Goal: Task Accomplishment & Management: Manage account settings

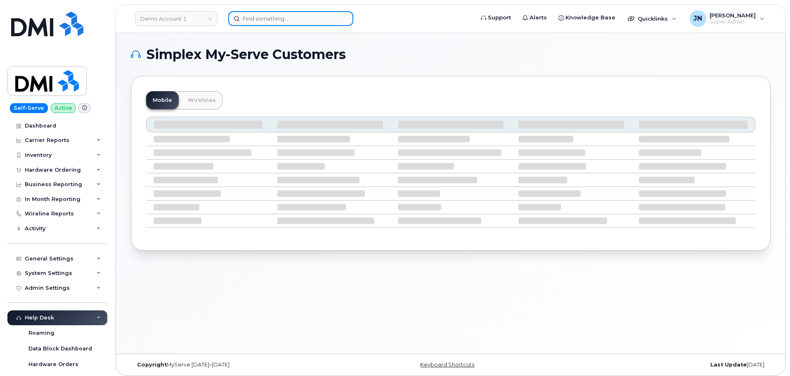
click at [325, 23] on input at bounding box center [290, 18] width 125 height 15
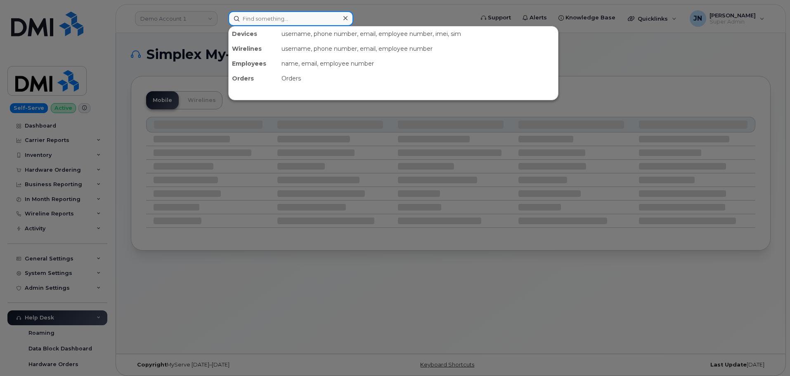
paste input "DAVID.YANKO@KIEWIT.COM"
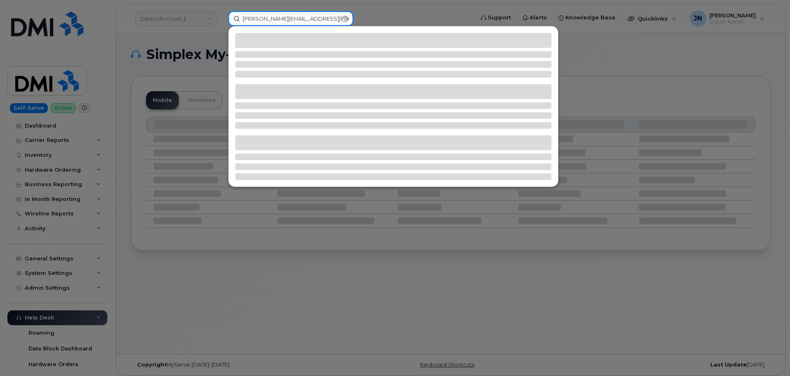
type input "DAVID.YANKO@KIEWIT.COM"
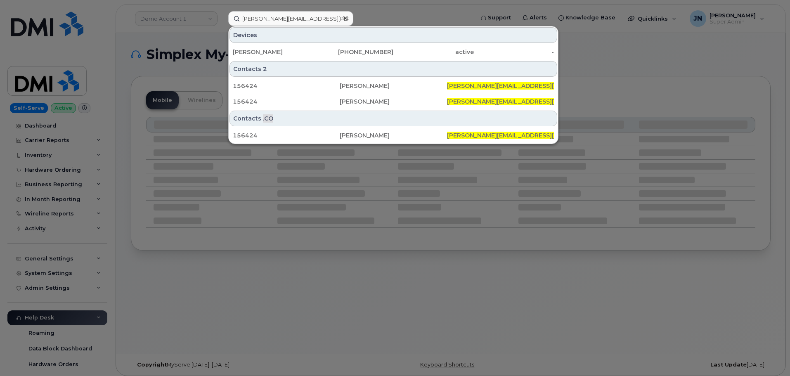
drag, startPoint x: 313, startPoint y: 50, endPoint x: 376, endPoint y: 66, distance: 65.3
click at [313, 50] on div "David Yanko" at bounding box center [273, 52] width 81 height 8
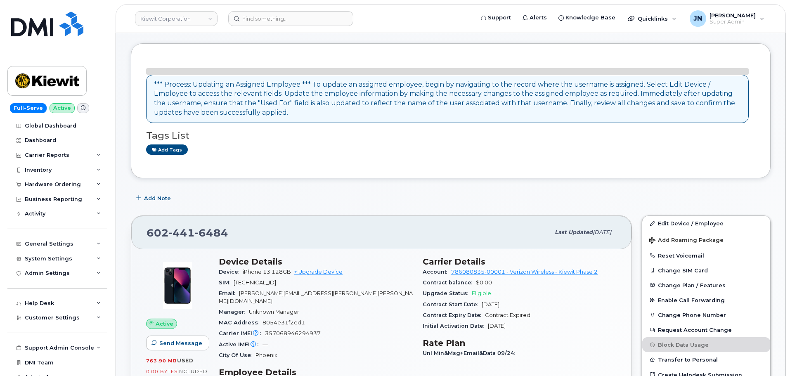
scroll to position [55, 0]
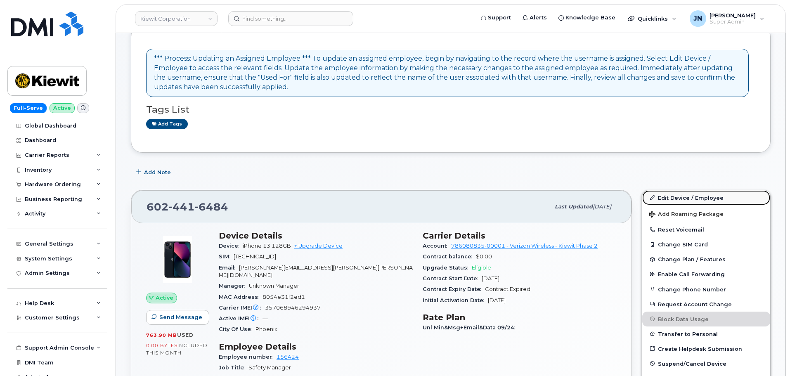
click at [691, 197] on link "Edit Device / Employee" at bounding box center [706, 197] width 128 height 15
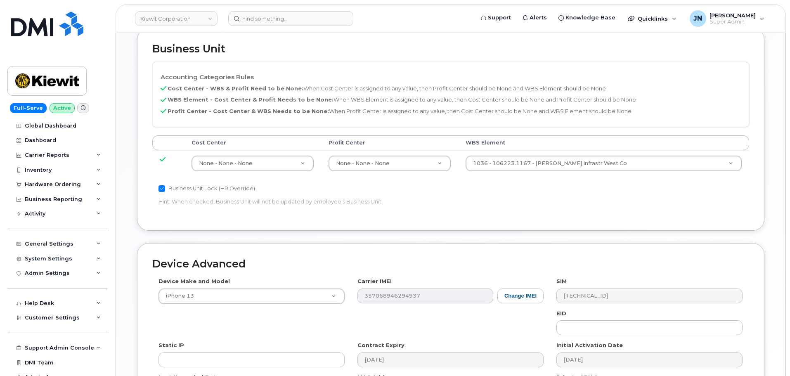
scroll to position [385, 0]
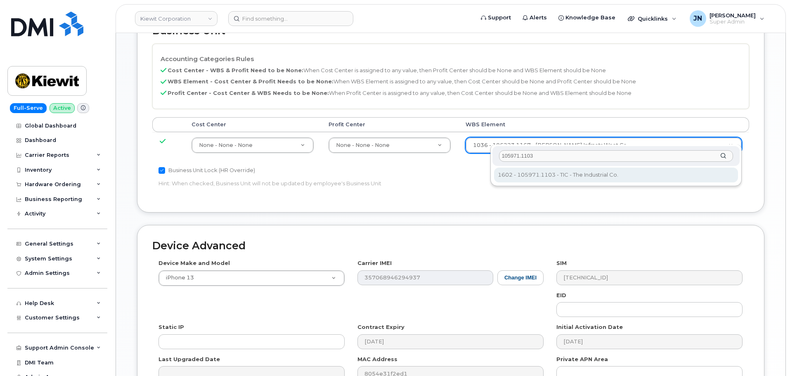
type input "105971.1103"
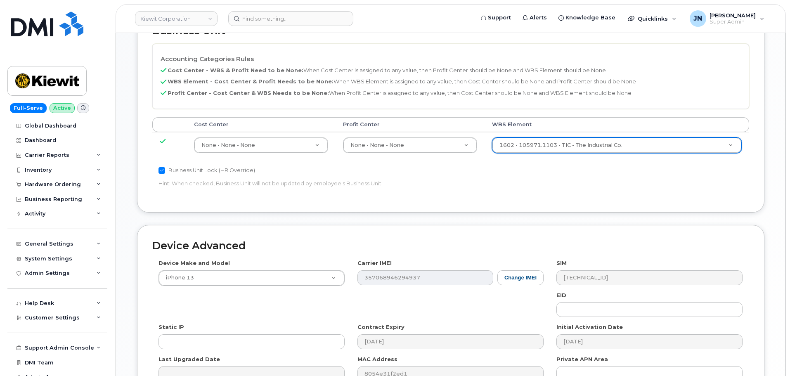
type input "30173522"
click at [577, 183] on div "Accounting Categories Rules Cost Center - WBS & Profit Need to be None: When Co…" at bounding box center [450, 121] width 597 height 154
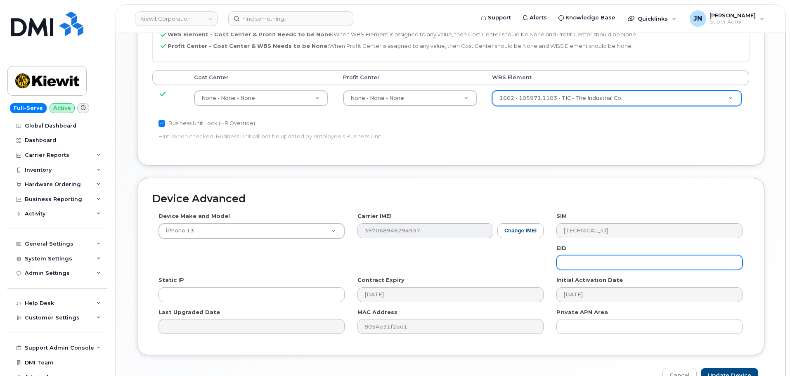
scroll to position [472, 0]
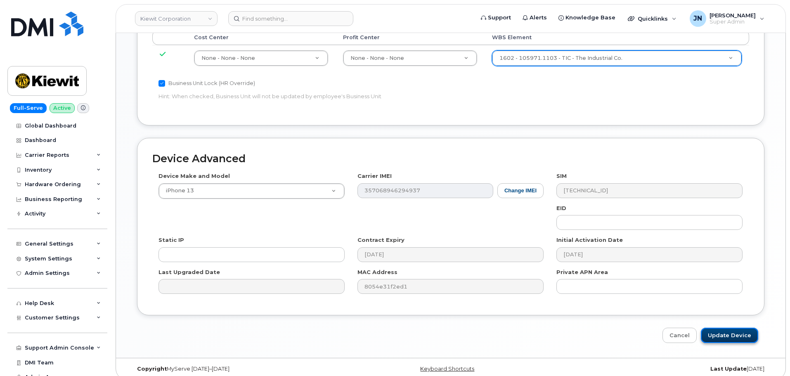
click at [722, 328] on input "Update Device" at bounding box center [729, 335] width 57 height 15
type input "Saving..."
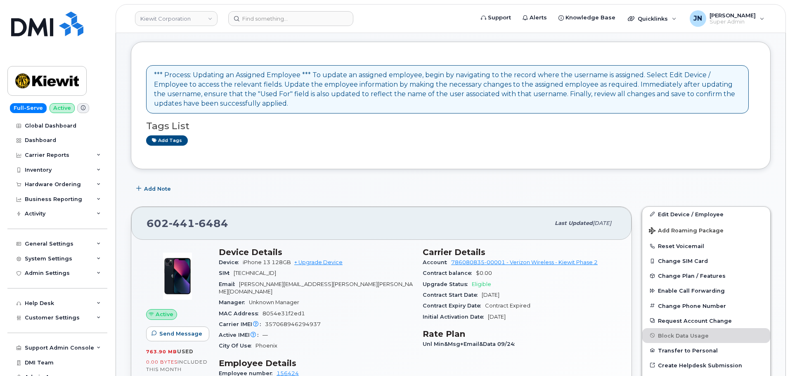
scroll to position [55, 0]
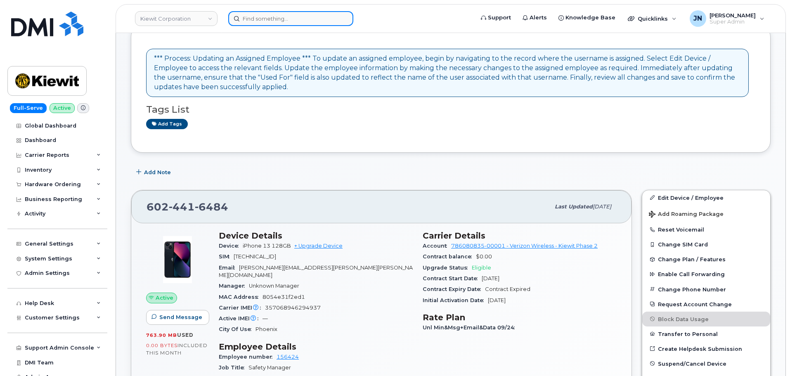
click at [291, 21] on input at bounding box center [290, 18] width 125 height 15
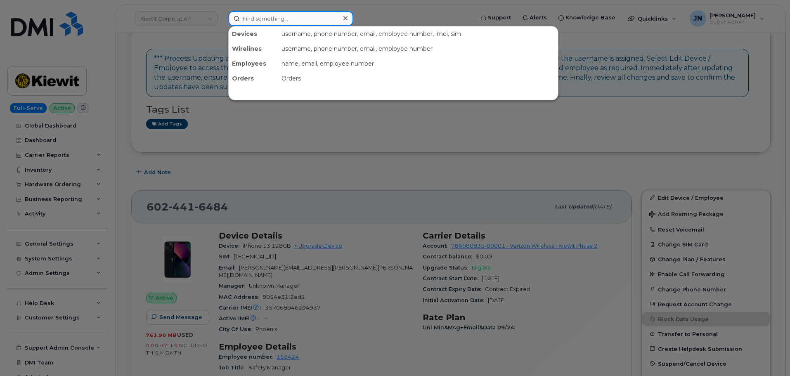
paste input "[PERSON_NAME]"
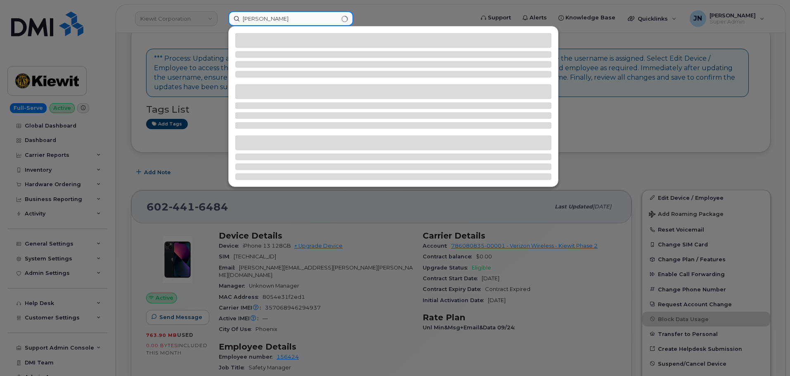
type input "Olivia Hernandez"
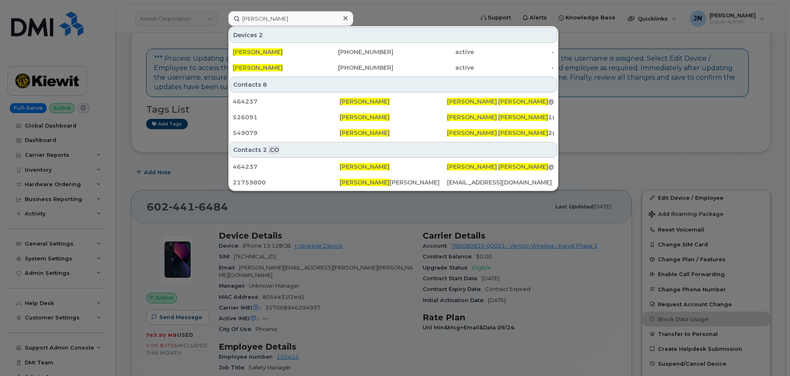
drag, startPoint x: 351, startPoint y: 52, endPoint x: 349, endPoint y: 31, distance: 21.6
click at [351, 52] on div "619-787-7506" at bounding box center [353, 52] width 81 height 8
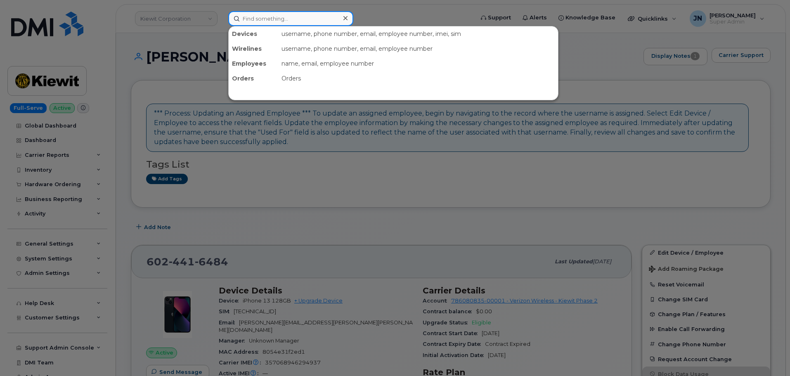
click at [275, 19] on input at bounding box center [290, 18] width 125 height 15
paste input "https://myserve.ca/customer/10935/devices/1170177"
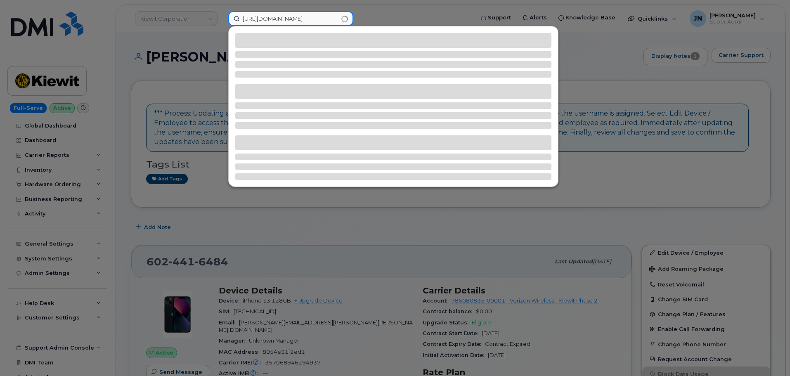
click at [270, 17] on input "https://myserve.ca/customer/10935/devices/1170177" at bounding box center [290, 18] width 125 height 15
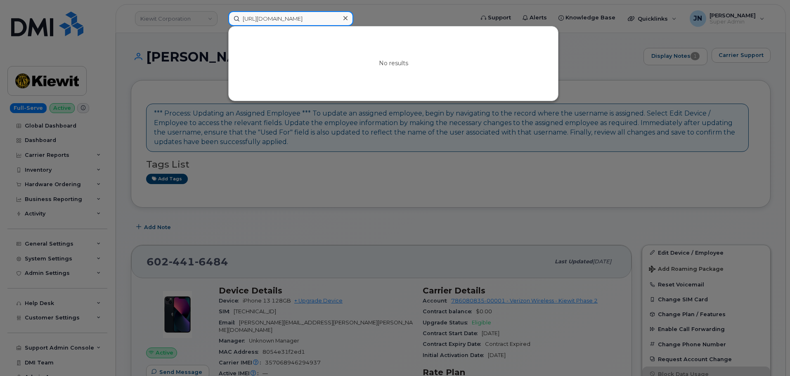
click at [270, 17] on input "https://myserve.ca/customer/10935/devices/1170177" at bounding box center [290, 18] width 125 height 15
paste input "[PERSON_NAME]"
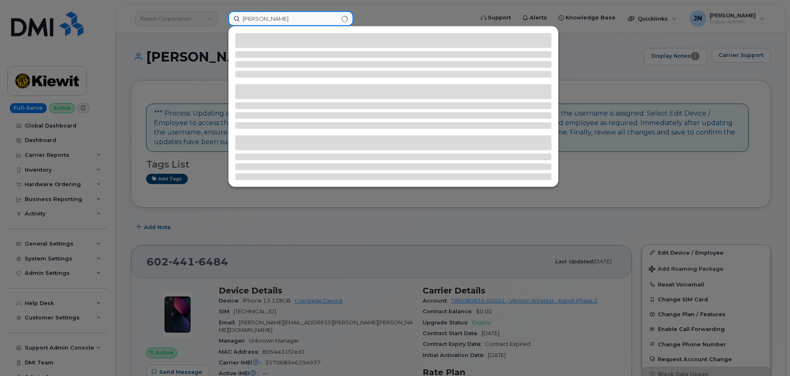
type input "[PERSON_NAME]"
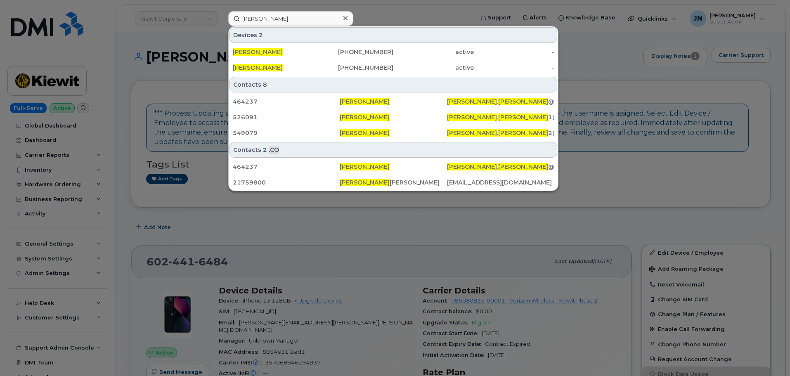
drag, startPoint x: 299, startPoint y: 52, endPoint x: 329, endPoint y: 4, distance: 56.9
click at [299, 52] on div "[PERSON_NAME]" at bounding box center [273, 52] width 81 height 8
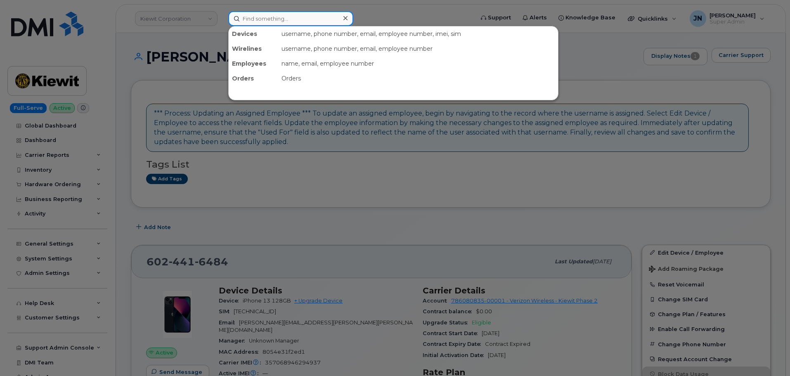
click at [301, 19] on input at bounding box center [290, 18] width 125 height 15
paste input "[PERSON_NAME]"
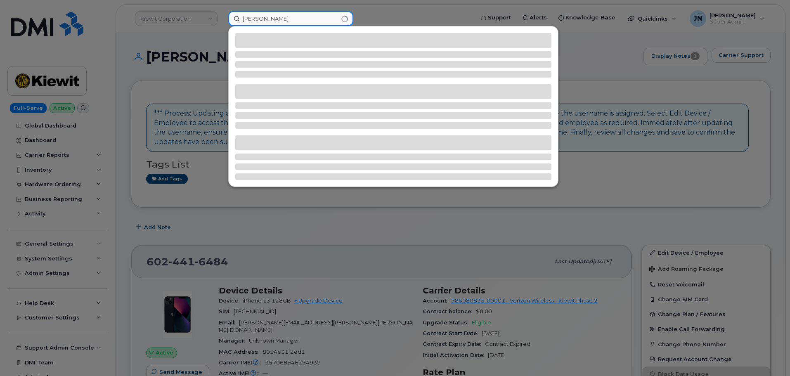
type input "[PERSON_NAME]"
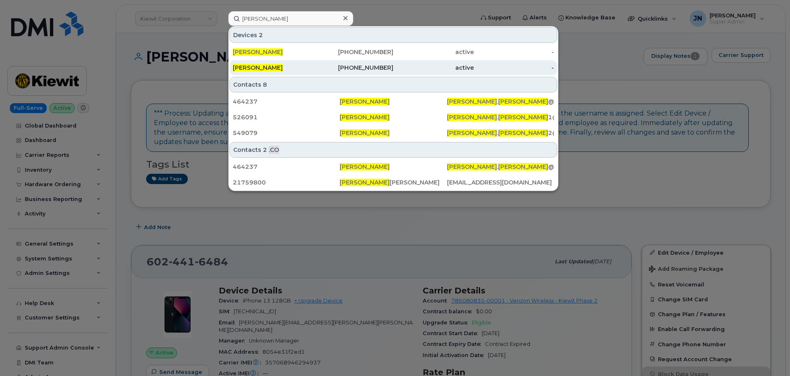
click at [364, 66] on div "619-936-6935" at bounding box center [353, 68] width 81 height 8
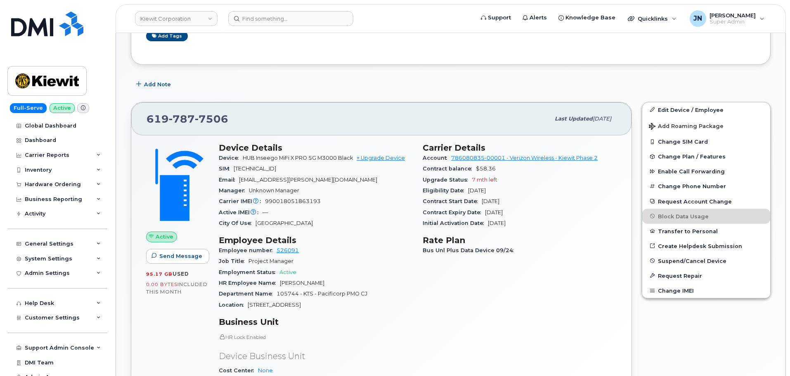
scroll to position [220, 0]
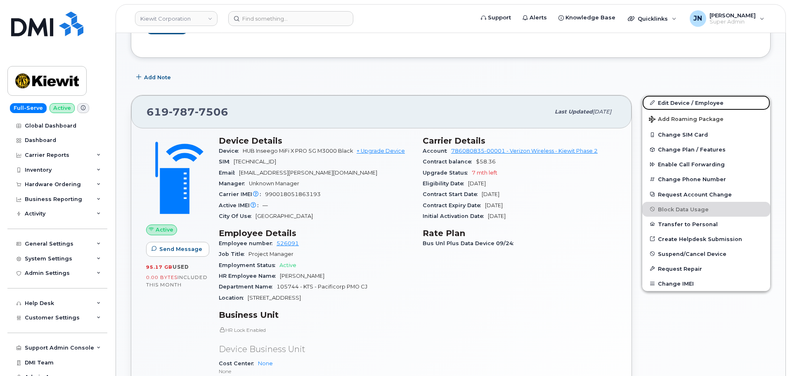
drag, startPoint x: 691, startPoint y: 104, endPoint x: 519, endPoint y: 41, distance: 182.3
click at [691, 104] on link "Edit Device / Employee" at bounding box center [706, 102] width 128 height 15
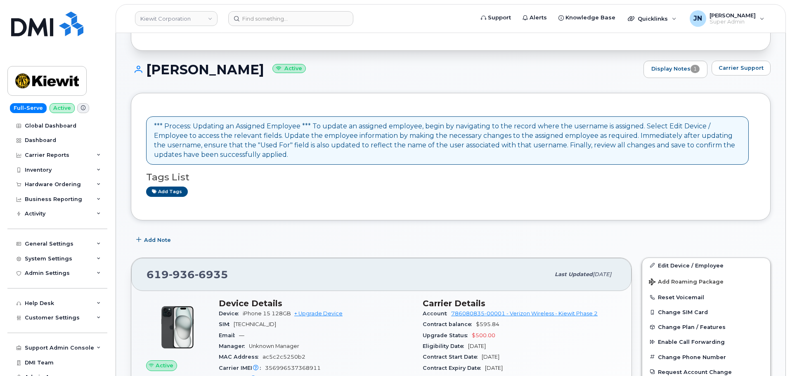
scroll to position [220, 0]
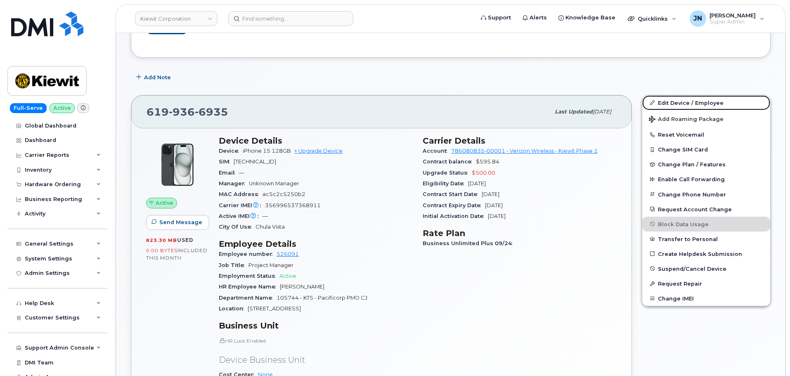
drag, startPoint x: 683, startPoint y: 105, endPoint x: 464, endPoint y: 60, distance: 223.4
click at [683, 105] on link "Edit Device / Employee" at bounding box center [706, 102] width 128 height 15
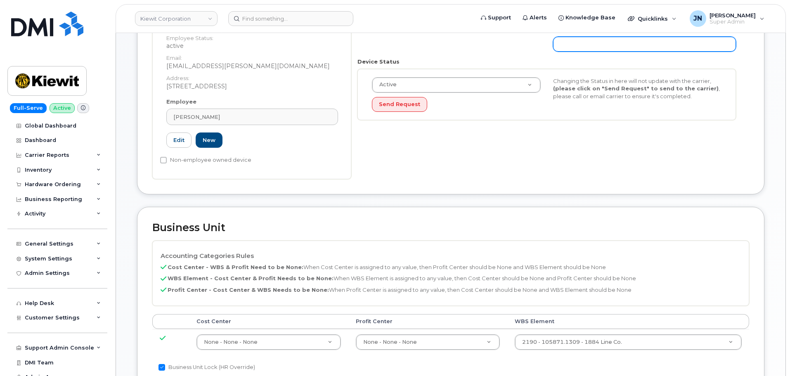
scroll to position [220, 0]
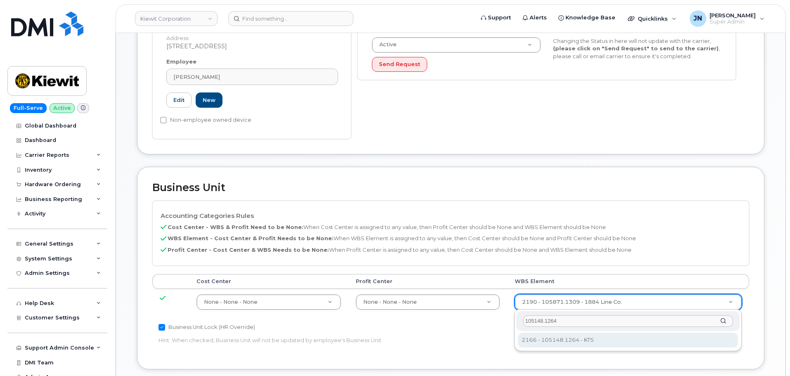
type input "105148.1264"
type input "33824759"
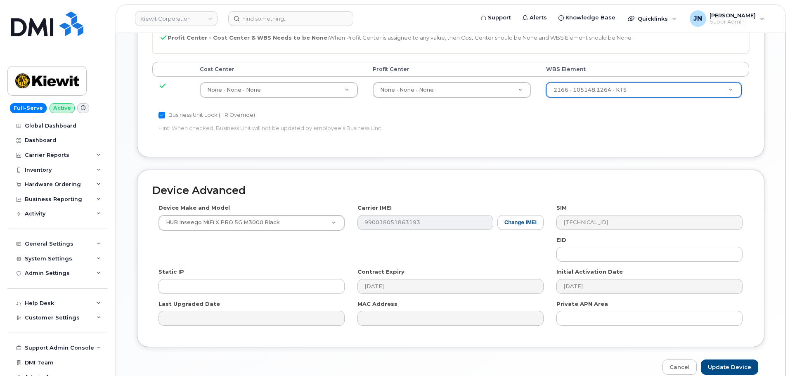
scroll to position [472, 0]
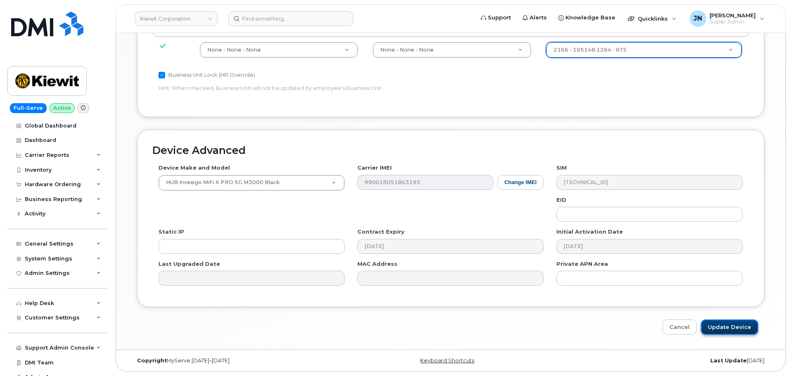
click at [732, 328] on input "Update Device" at bounding box center [729, 327] width 57 height 15
type input "Saving..."
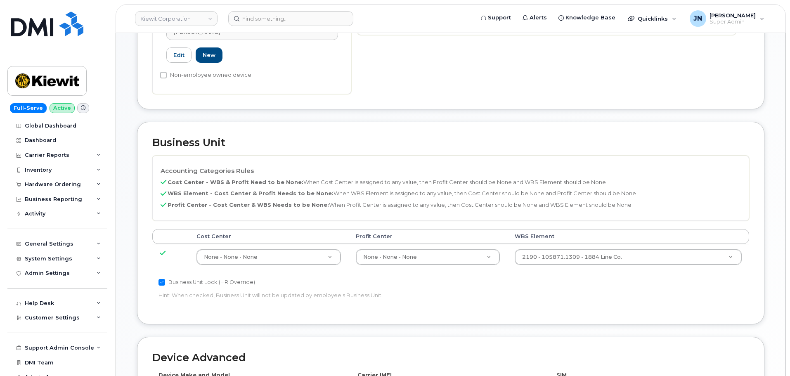
scroll to position [275, 0]
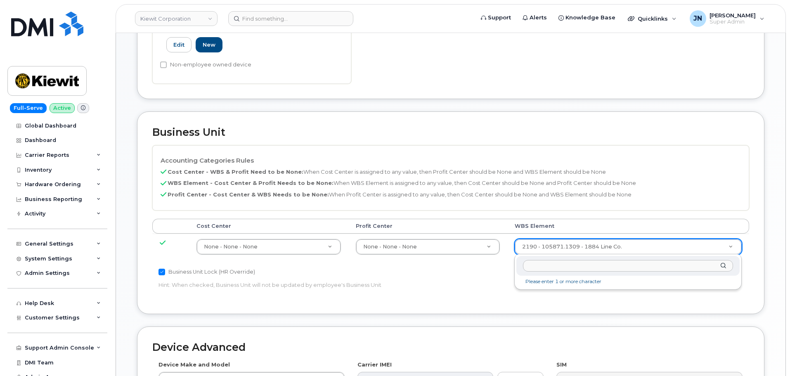
click at [612, 265] on input "text" at bounding box center [628, 266] width 210 height 12
paste input "105148.1264"
type input "105148.1264"
type input "33824759"
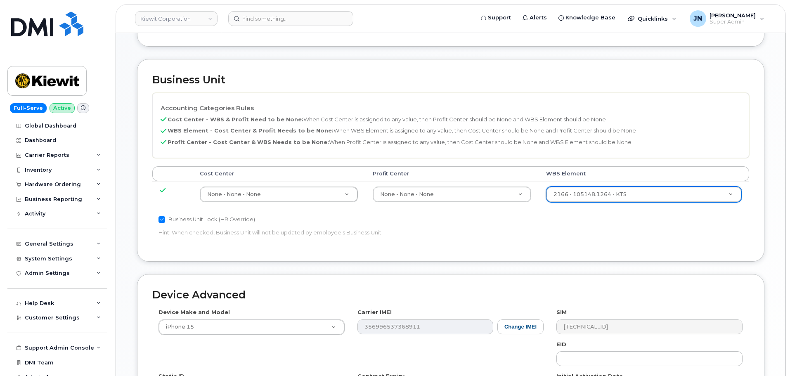
scroll to position [472, 0]
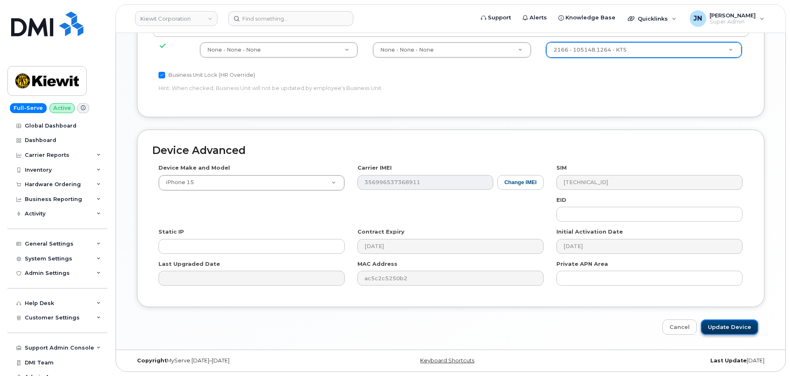
click at [726, 324] on input "Update Device" at bounding box center [729, 327] width 57 height 15
type input "Saving..."
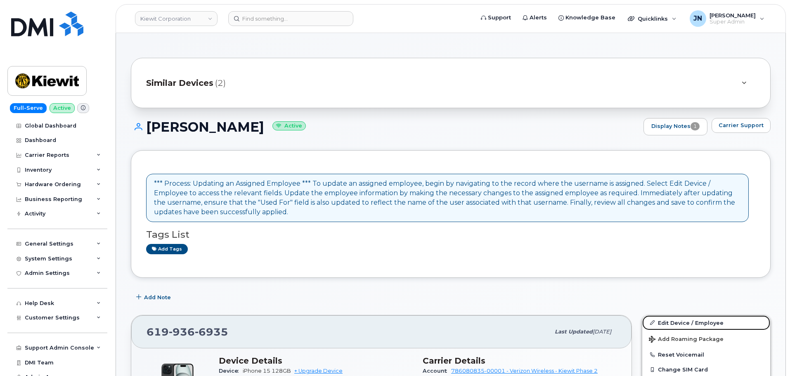
click at [678, 322] on link "Edit Device / Employee" at bounding box center [706, 322] width 128 height 15
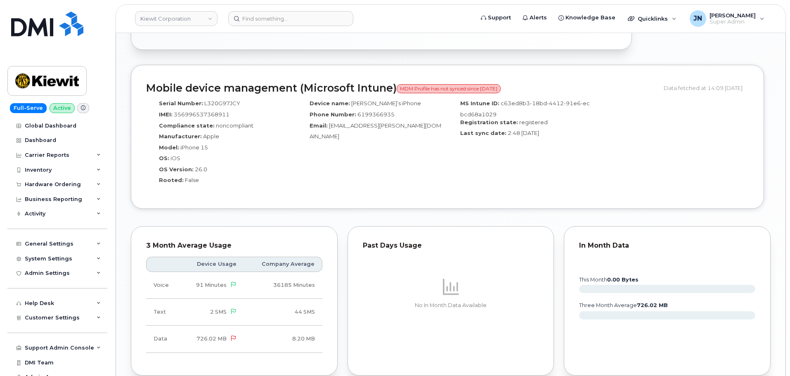
scroll to position [661, 0]
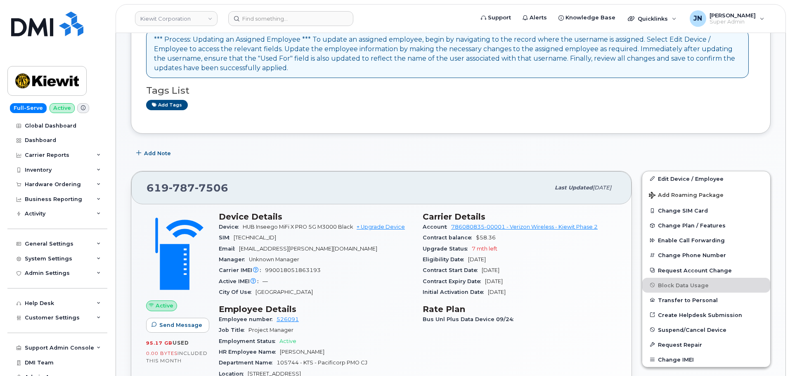
scroll to position [220, 0]
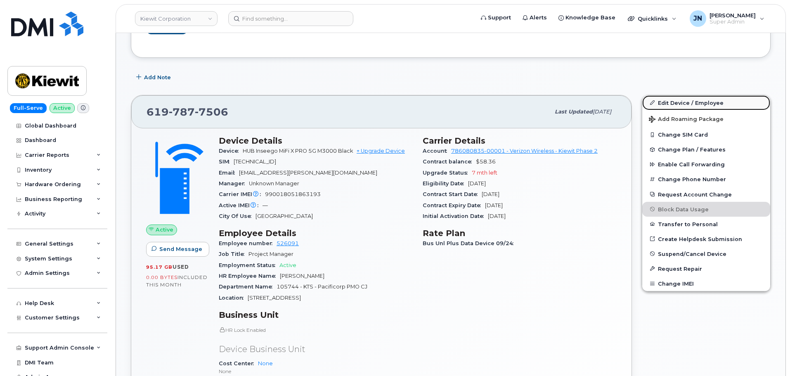
click at [678, 104] on link "Edit Device / Employee" at bounding box center [706, 102] width 128 height 15
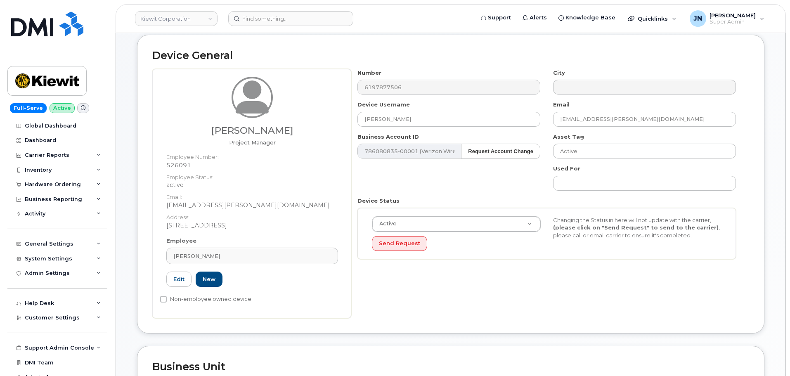
scroll to position [275, 0]
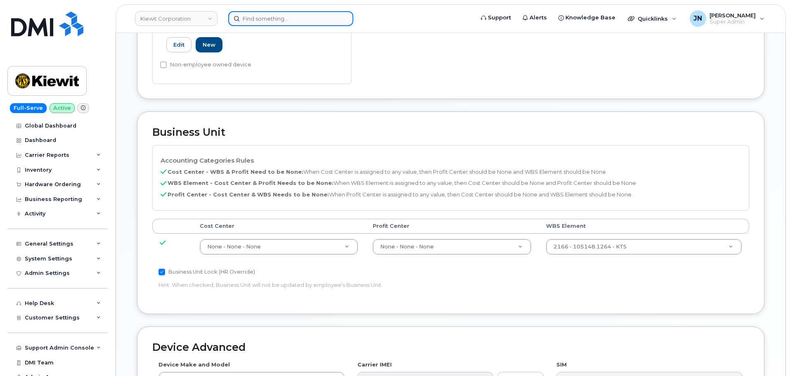
paste input "[PERSON_NAME]"
click at [319, 20] on input "[PERSON_NAME]" at bounding box center [290, 18] width 125 height 15
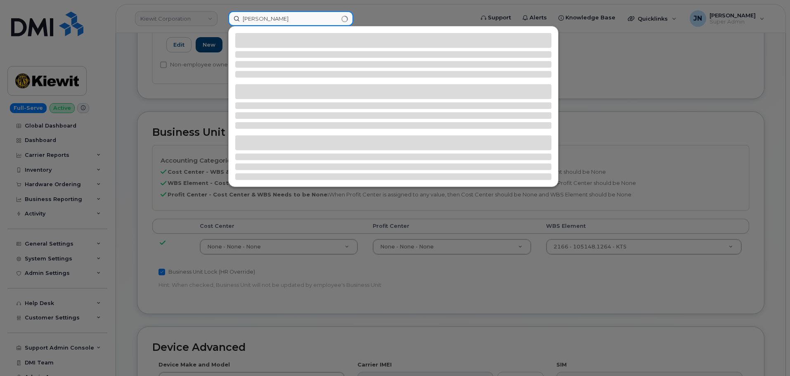
type input "[PERSON_NAME]"
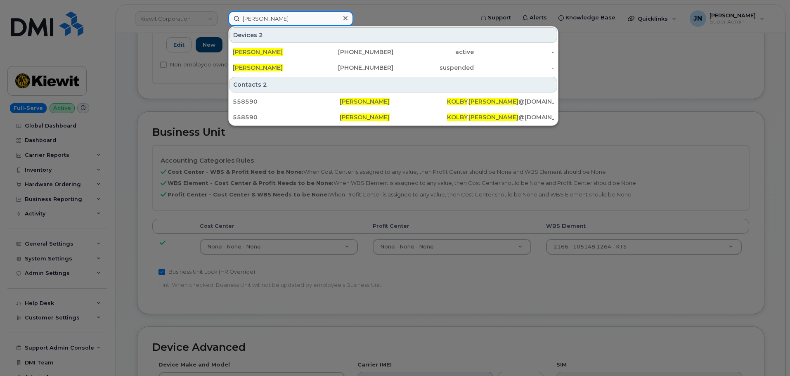
click at [264, 17] on input "Kolby Bailey" at bounding box center [290, 18] width 125 height 15
drag, startPoint x: 257, startPoint y: 55, endPoint x: 295, endPoint y: 4, distance: 63.1
click at [257, 55] on span "Kolby Bailey" at bounding box center [258, 51] width 50 height 7
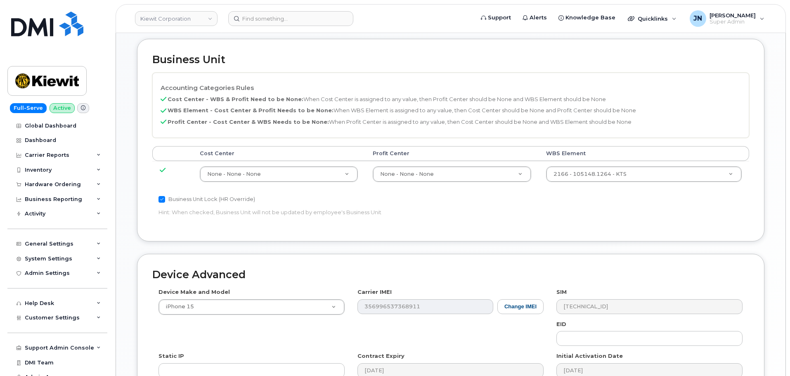
scroll to position [441, 0]
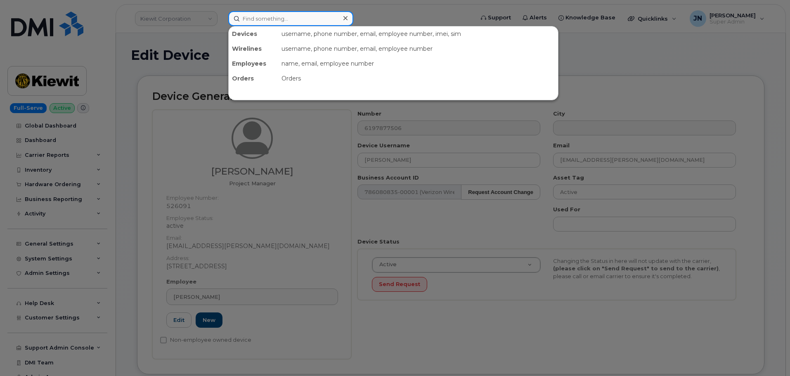
click at [289, 20] on input at bounding box center [290, 18] width 125 height 15
paste input "Kolby Bailey"
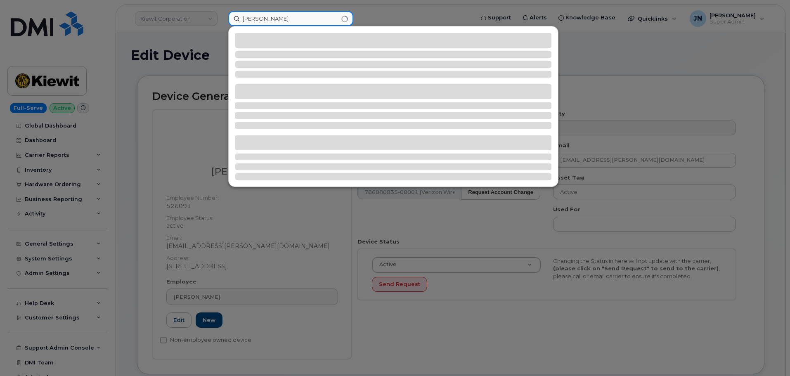
type input "Kolby Bailey"
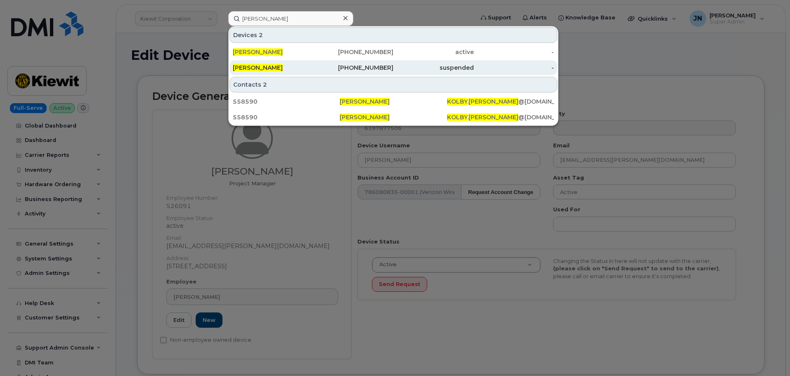
drag, startPoint x: 265, startPoint y: 69, endPoint x: 296, endPoint y: 68, distance: 31.4
click at [265, 69] on span "KOLBY BAILEY" at bounding box center [258, 67] width 50 height 7
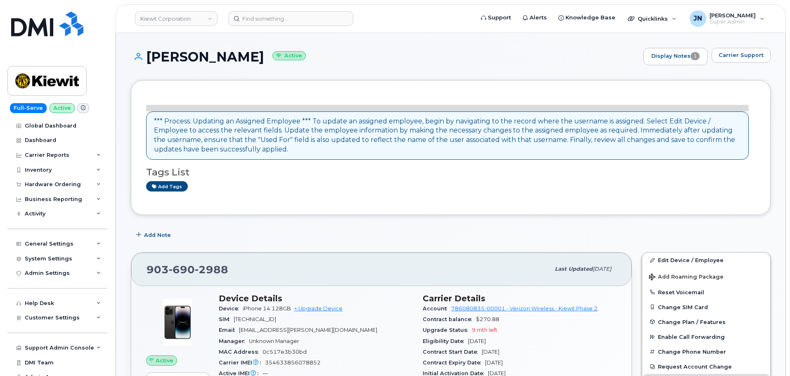
click at [680, 211] on div "*** Process: Updating an Assigned Employee *** To update an assigned employee, …" at bounding box center [451, 147] width 640 height 135
click at [678, 257] on link "Edit Device / Employee" at bounding box center [706, 260] width 128 height 15
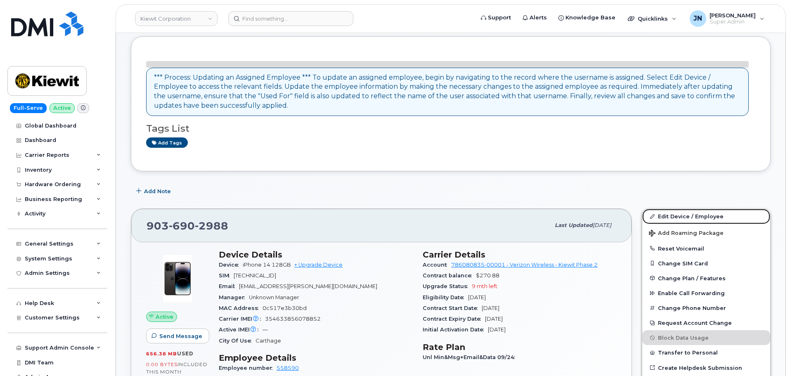
scroll to position [55, 0]
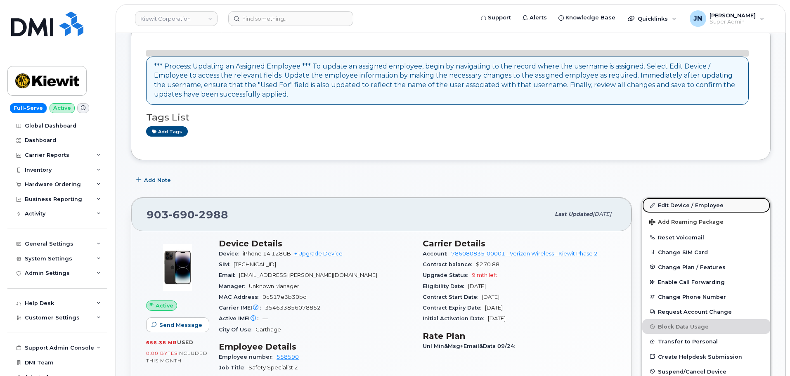
click at [677, 203] on link "Edit Device / Employee" at bounding box center [706, 205] width 128 height 15
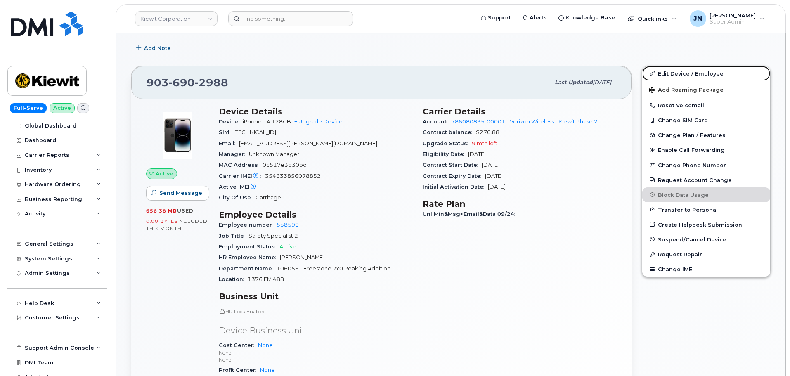
scroll to position [0, 0]
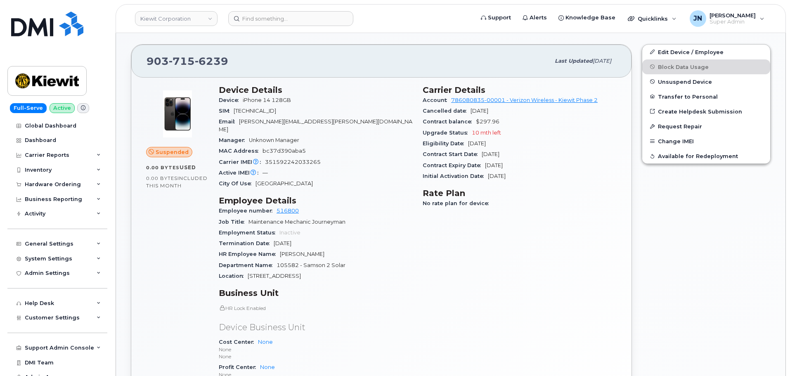
scroll to position [275, 0]
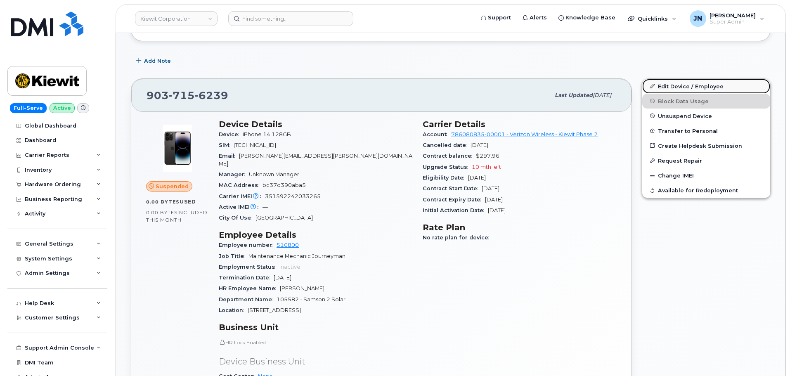
click at [685, 85] on link "Edit Device / Employee" at bounding box center [706, 86] width 128 height 15
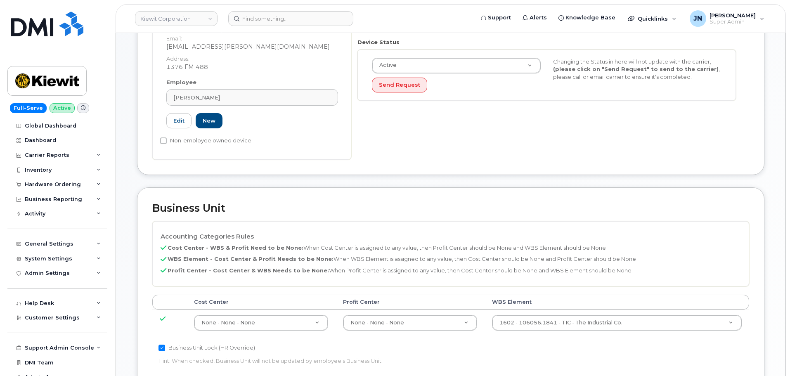
scroll to position [275, 0]
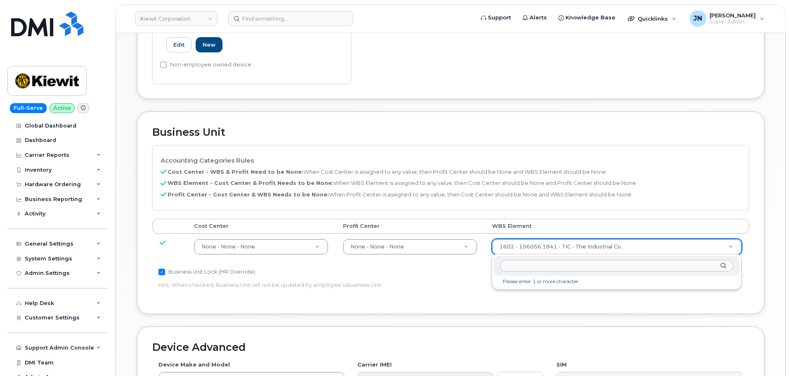
click at [607, 265] on input "text" at bounding box center [616, 266] width 233 height 12
paste input "106004.2262"
type input "106004.2262"
type input "30249370"
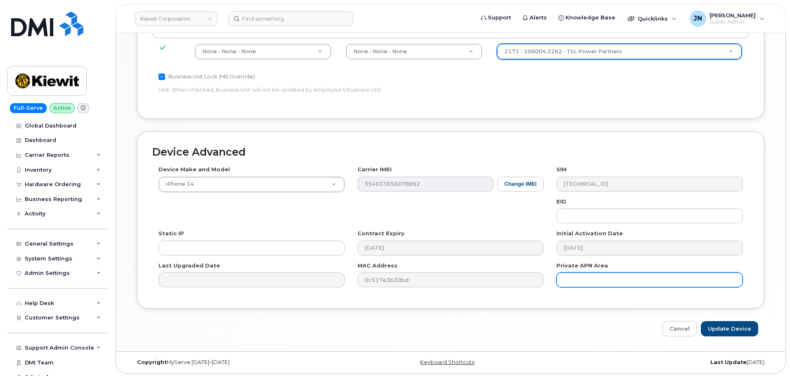
scroll to position [472, 0]
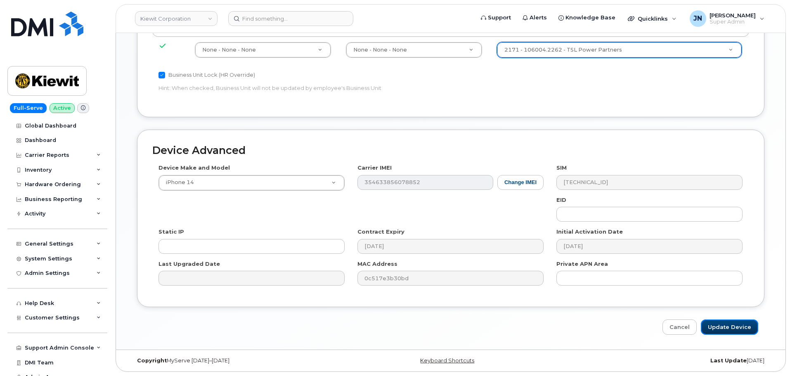
drag, startPoint x: 726, startPoint y: 326, endPoint x: 721, endPoint y: 319, distance: 9.1
click at [726, 326] on input "Update Device" at bounding box center [729, 327] width 57 height 15
type input "Saving..."
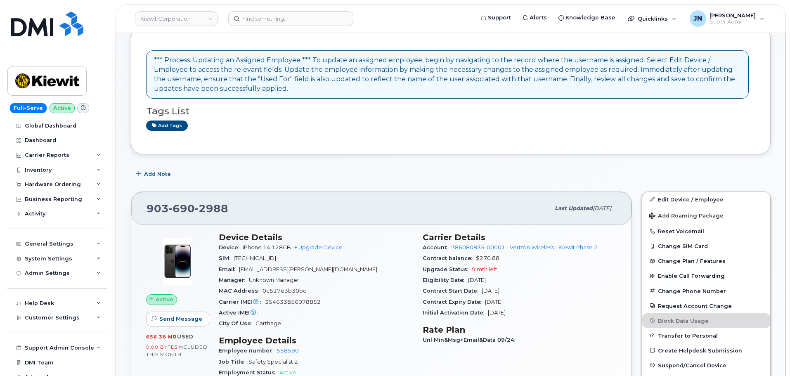
scroll to position [110, 0]
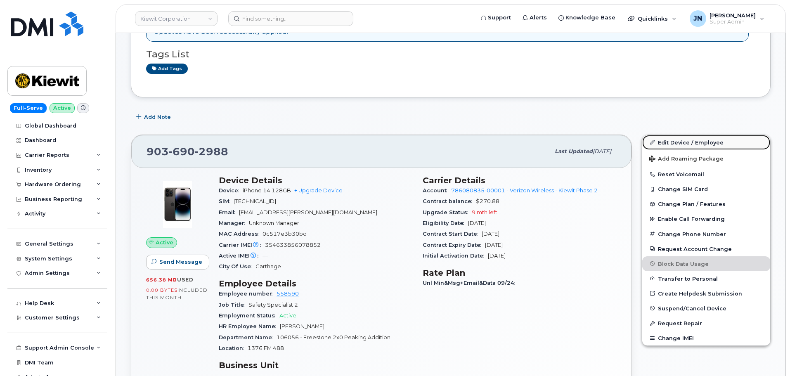
click at [671, 140] on link "Edit Device / Employee" at bounding box center [706, 142] width 128 height 15
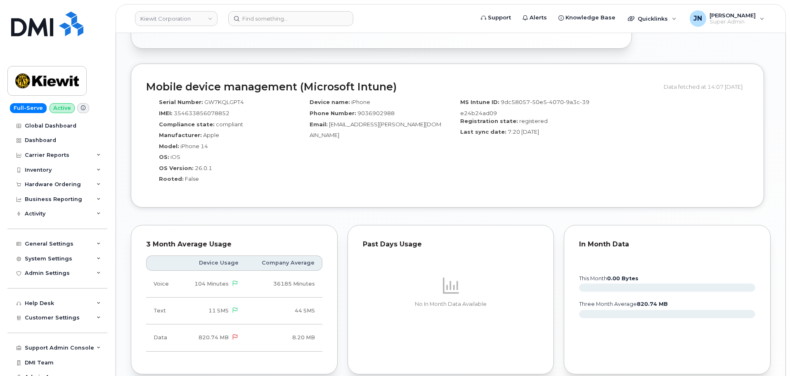
scroll to position [771, 0]
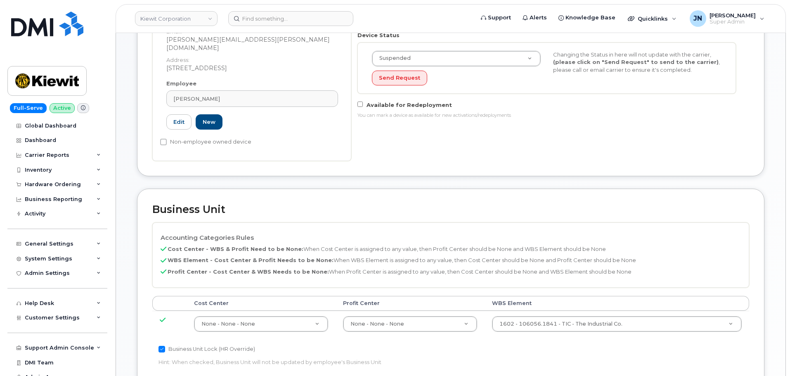
scroll to position [275, 0]
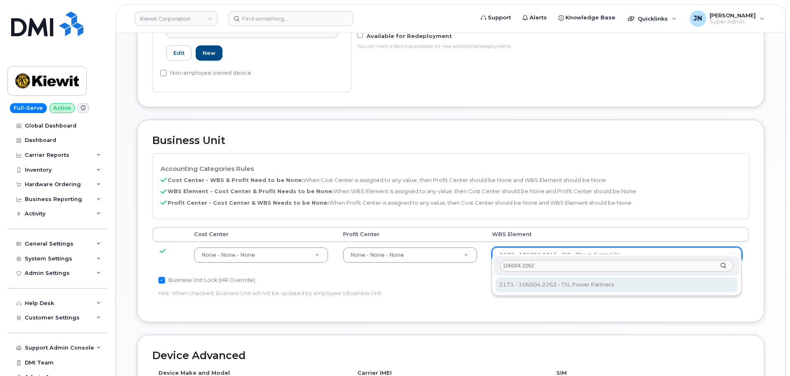
type input "106004.2262"
type input "30249370"
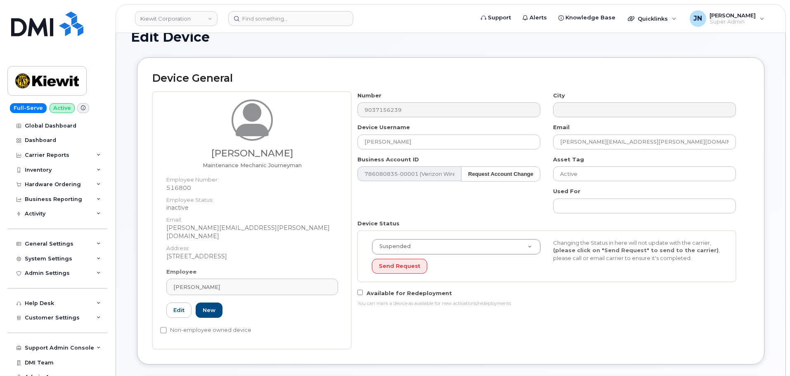
scroll to position [0, 0]
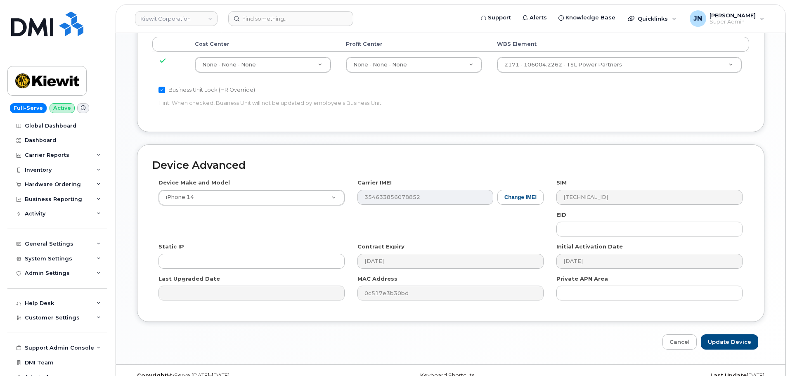
scroll to position [472, 0]
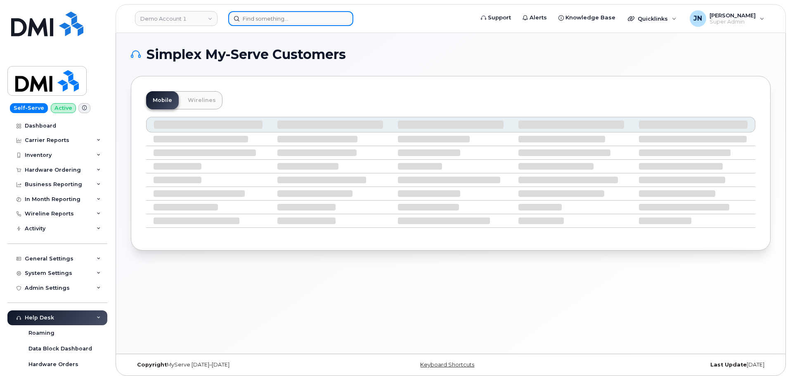
click at [249, 19] on input at bounding box center [290, 18] width 125 height 15
paste input "503-307-1273"
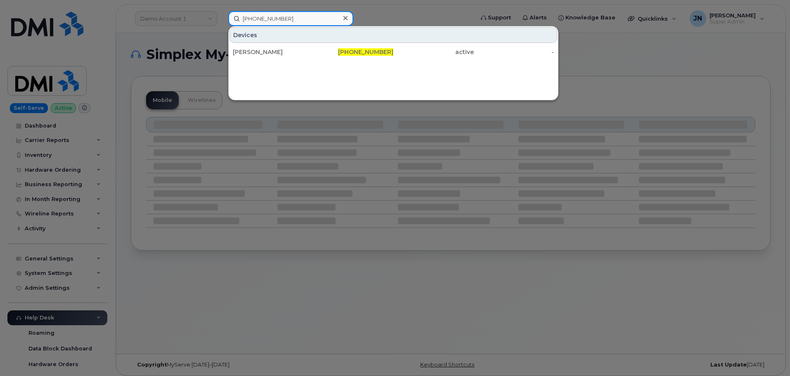
click at [311, 18] on input "503-307-1273" at bounding box center [290, 18] width 125 height 15
click at [311, 19] on input "503-307-1273" at bounding box center [290, 18] width 125 height 15
paste input "Natalee Brake"
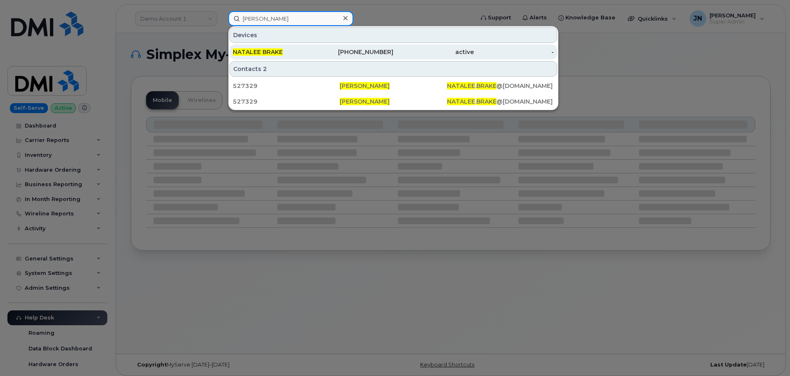
type input "Natalee Brake"
click at [370, 52] on div "435-705-8537" at bounding box center [353, 52] width 81 height 8
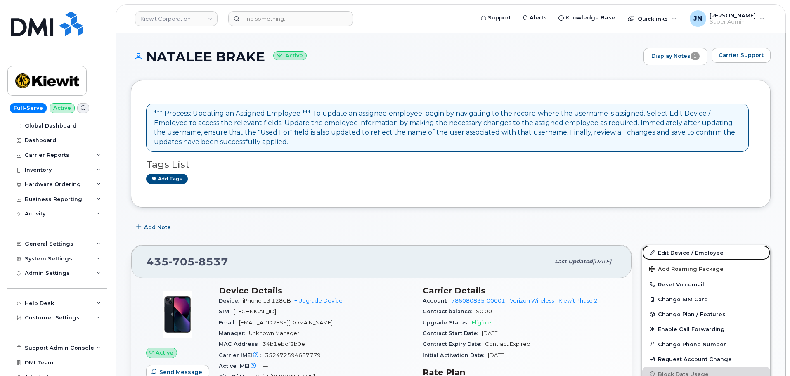
click at [710, 251] on link "Edit Device / Employee" at bounding box center [706, 252] width 128 height 15
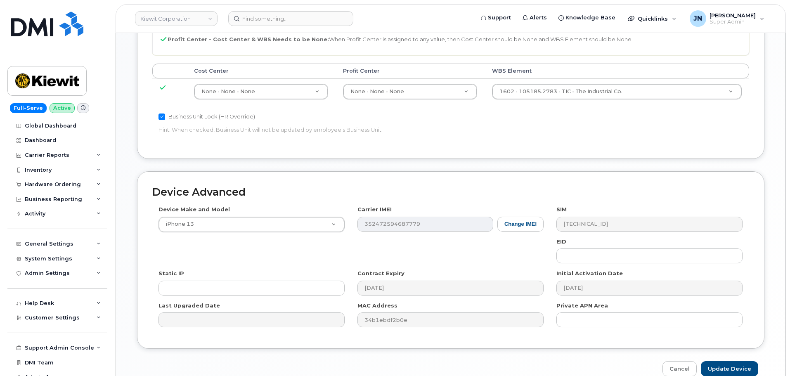
scroll to position [441, 0]
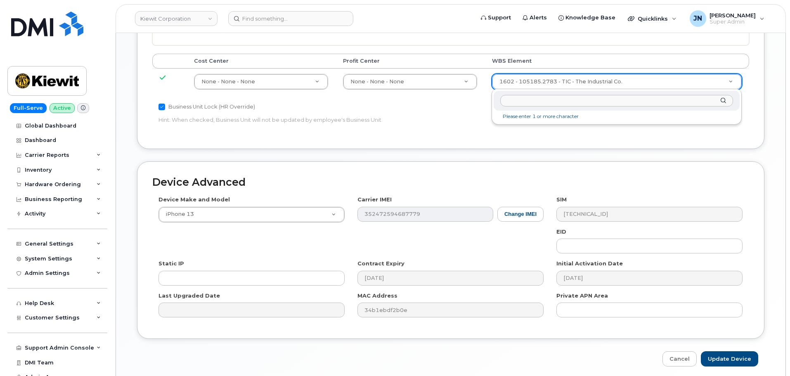
click at [559, 102] on input "text" at bounding box center [616, 101] width 233 height 12
type input "106256.2393"
type input "33924559"
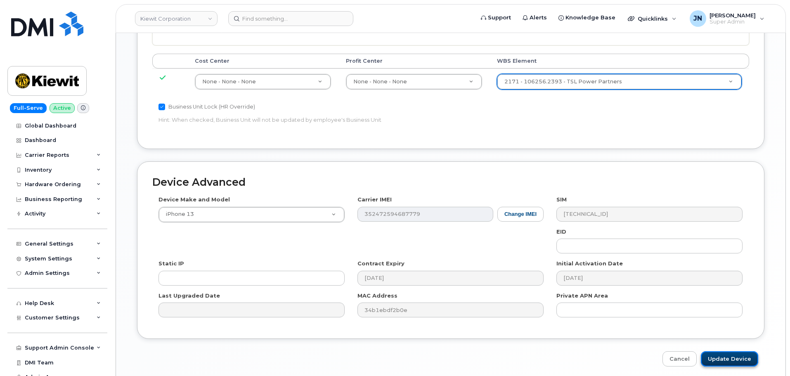
click at [731, 356] on input "Update Device" at bounding box center [729, 358] width 57 height 15
type input "Saving..."
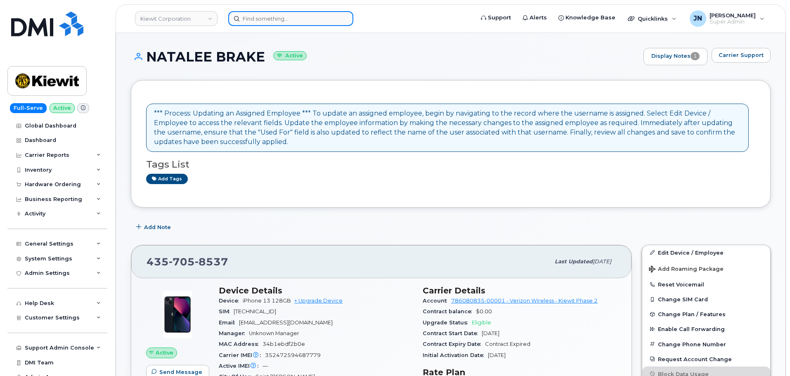
click at [323, 17] on input at bounding box center [290, 18] width 125 height 15
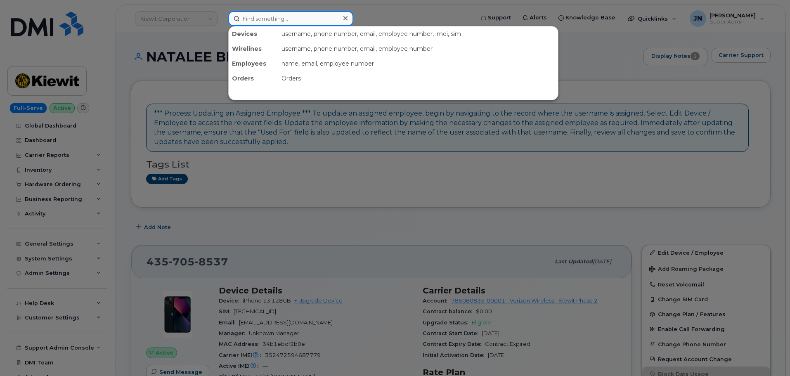
paste input "[PERSON_NAME]"
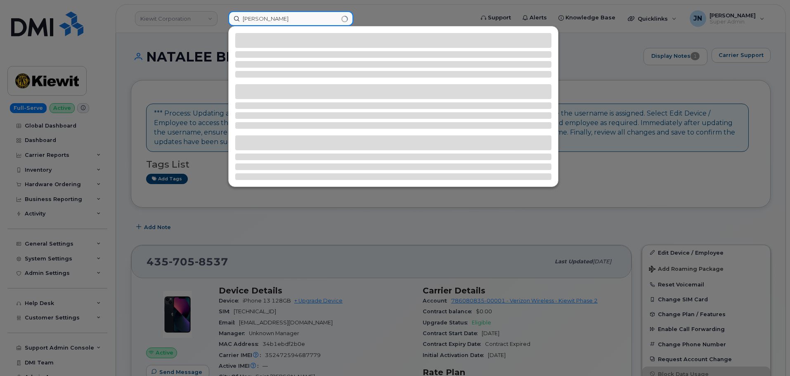
type input "[PERSON_NAME]"
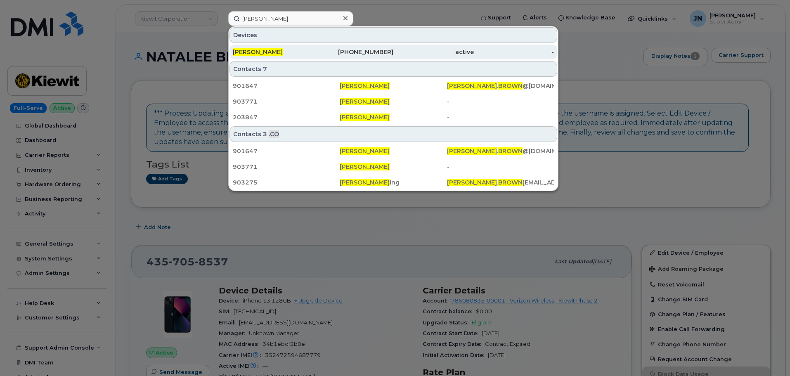
click at [368, 51] on div "[PHONE_NUMBER]" at bounding box center [353, 52] width 81 height 8
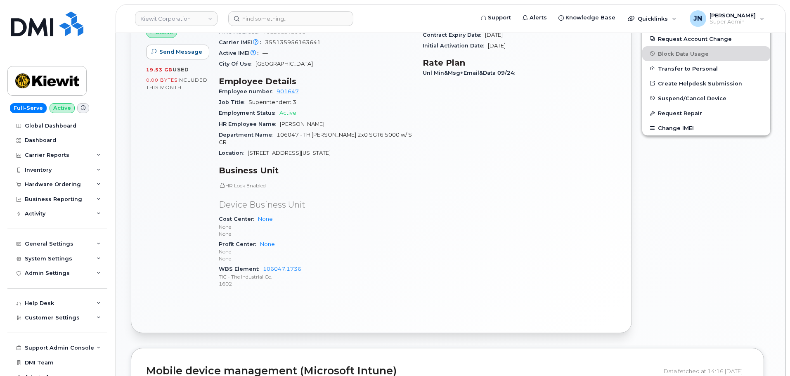
scroll to position [151, 0]
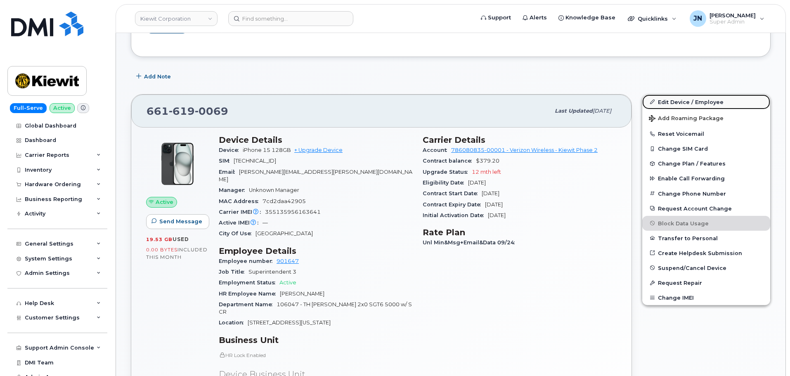
click at [681, 101] on link "Edit Device / Employee" at bounding box center [706, 102] width 128 height 15
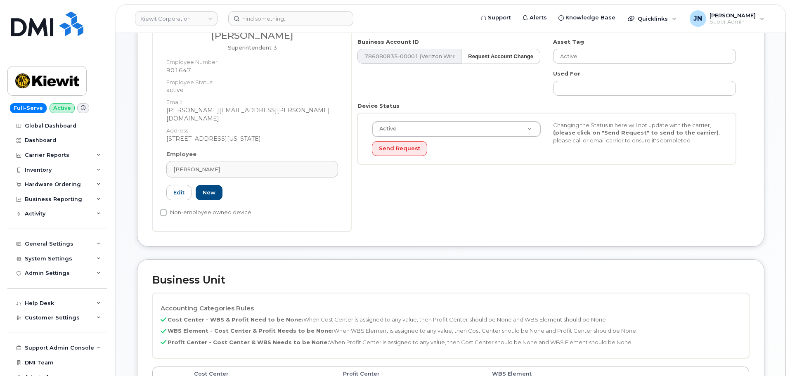
scroll to position [330, 0]
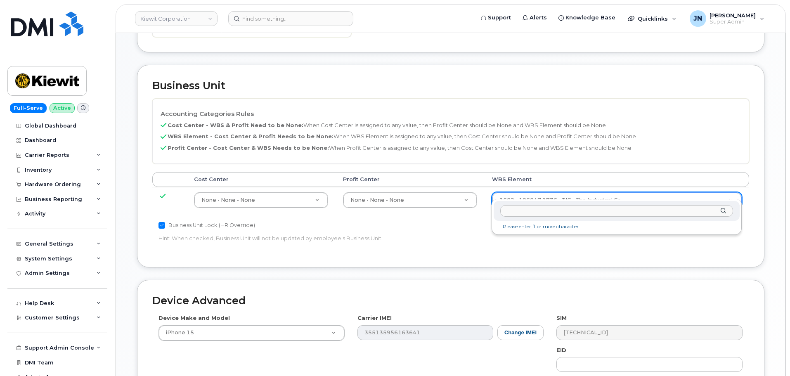
click at [615, 211] on input "text" at bounding box center [616, 211] width 233 height 12
type input "106387.1779"
type input "35103726"
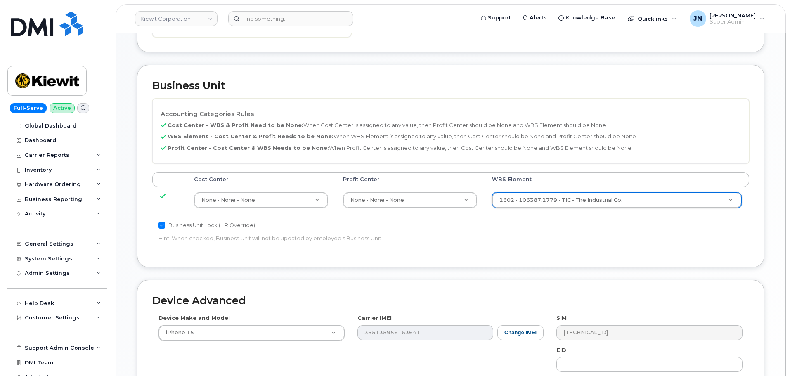
scroll to position [472, 0]
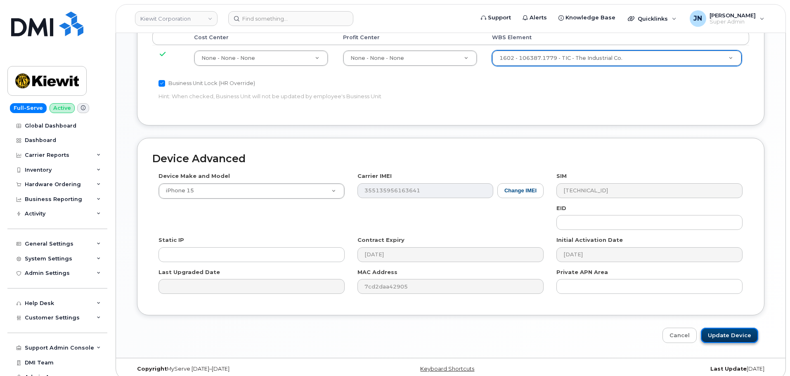
click at [724, 329] on input "Update Device" at bounding box center [729, 335] width 57 height 15
type input "Saving..."
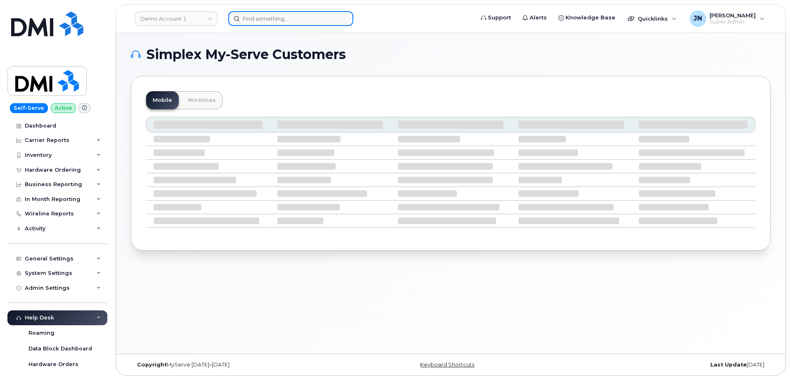
click at [263, 16] on input at bounding box center [290, 18] width 125 height 15
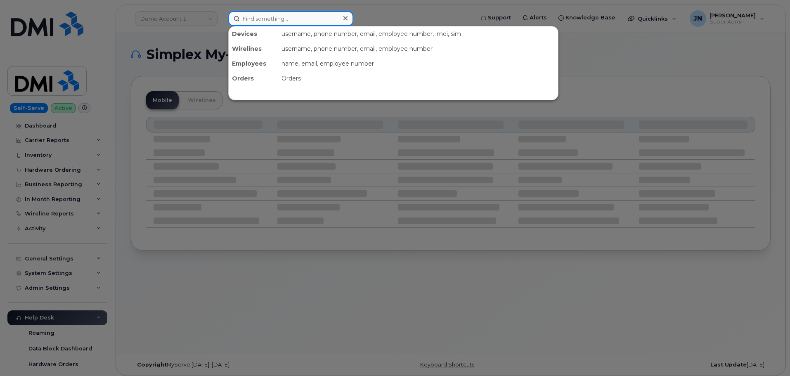
paste input "[PERSON_NAME]"
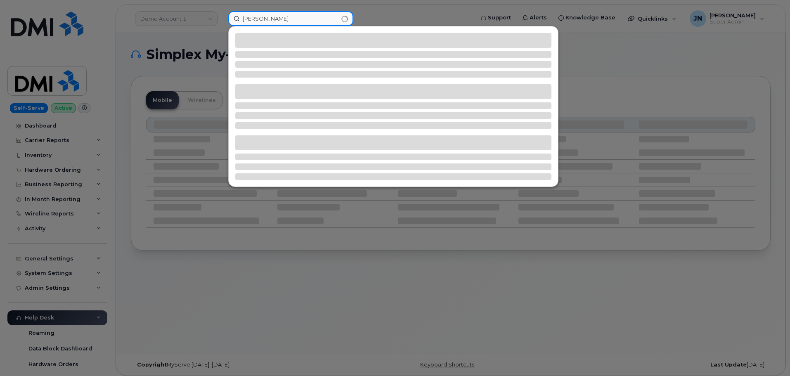
type input "[PERSON_NAME]"
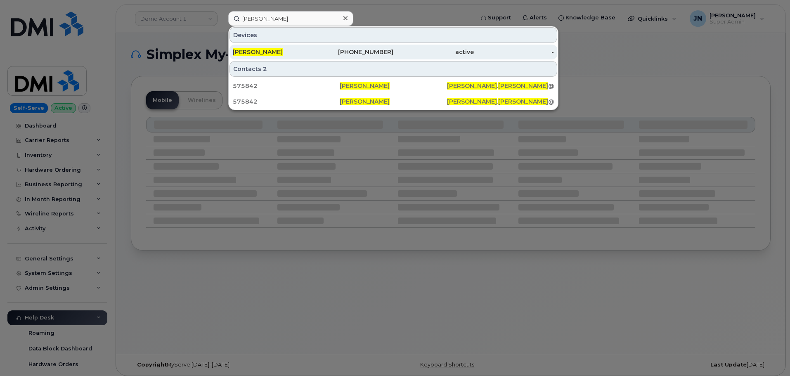
click at [365, 47] on div "[PHONE_NUMBER]" at bounding box center [353, 52] width 81 height 15
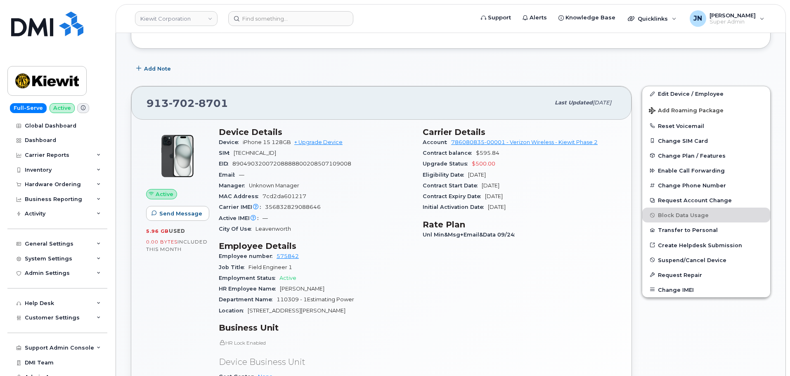
scroll to position [165, 0]
drag, startPoint x: 695, startPoint y: 97, endPoint x: 673, endPoint y: 109, distance: 25.4
click at [695, 97] on link "Edit Device / Employee" at bounding box center [706, 95] width 128 height 15
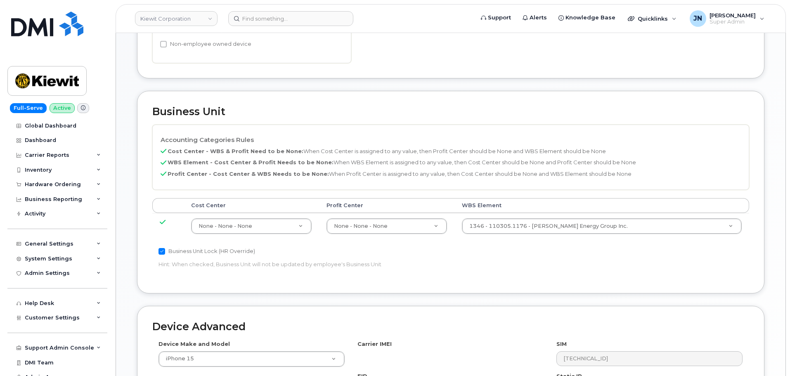
scroll to position [330, 0]
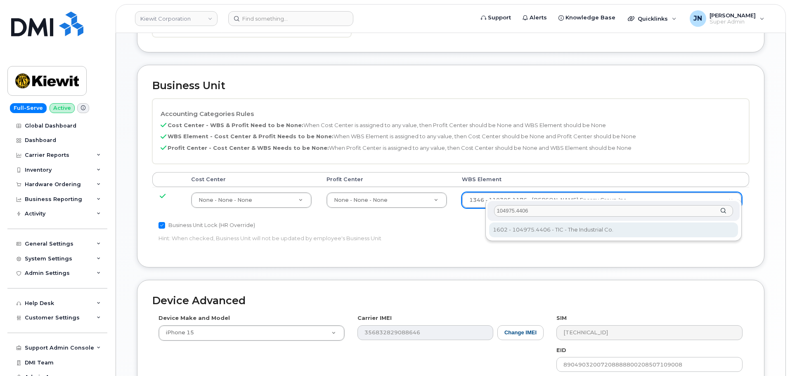
type input "104975.4406"
type input "30137073"
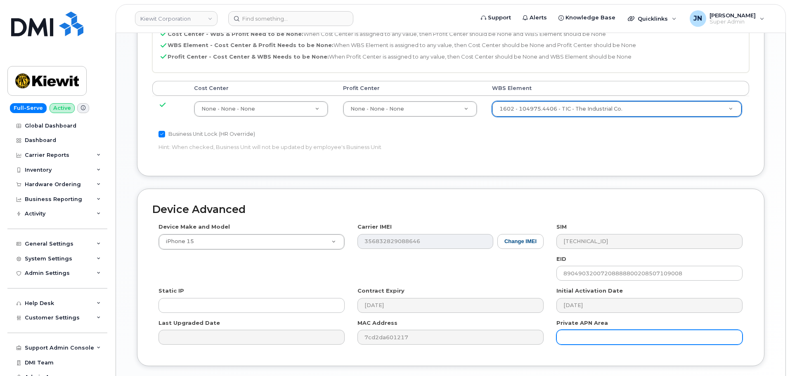
scroll to position [472, 0]
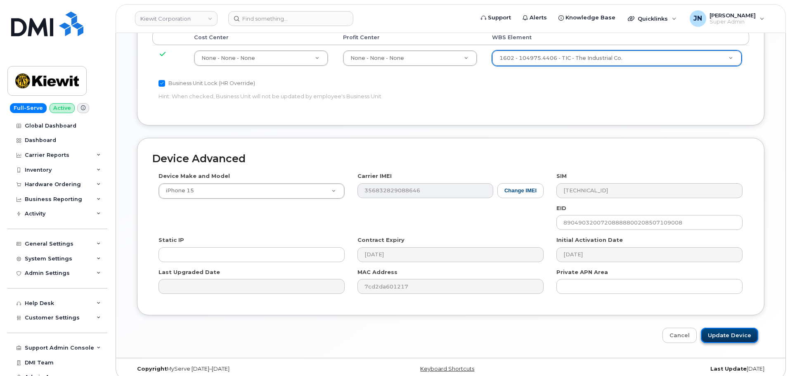
click at [728, 328] on input "Update Device" at bounding box center [729, 335] width 57 height 15
type input "Saving..."
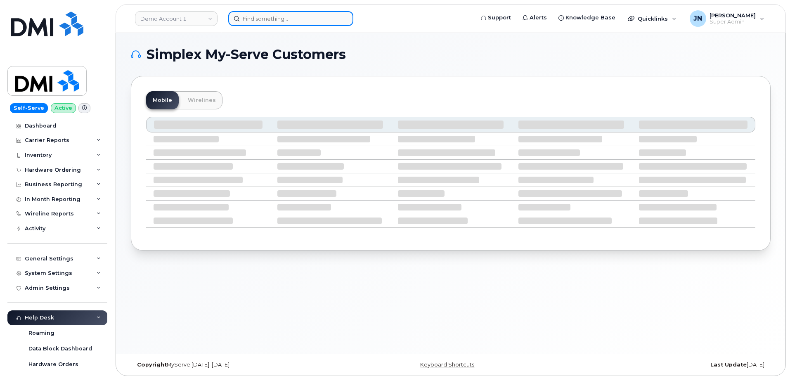
click at [315, 22] on input at bounding box center [290, 18] width 125 height 15
paste input "[PERSON_NAME]"
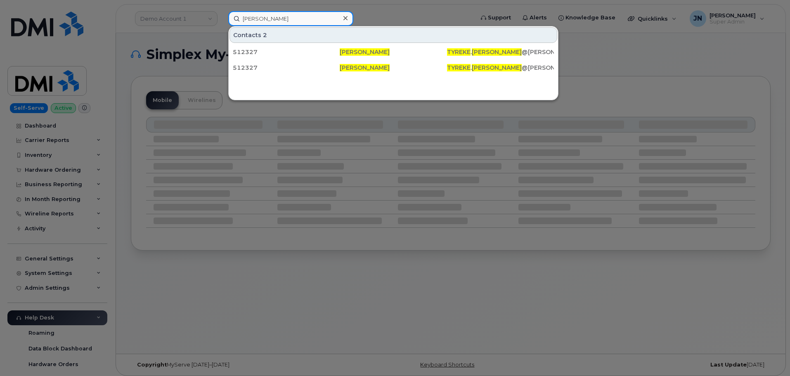
type input "[PERSON_NAME]"
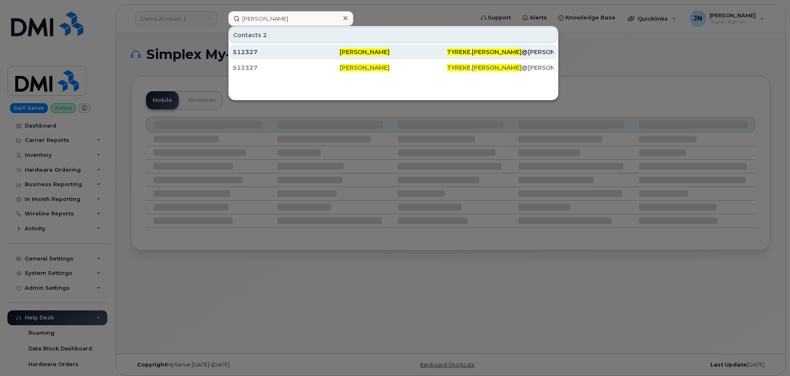
click at [298, 50] on div "512327" at bounding box center [286, 52] width 107 height 8
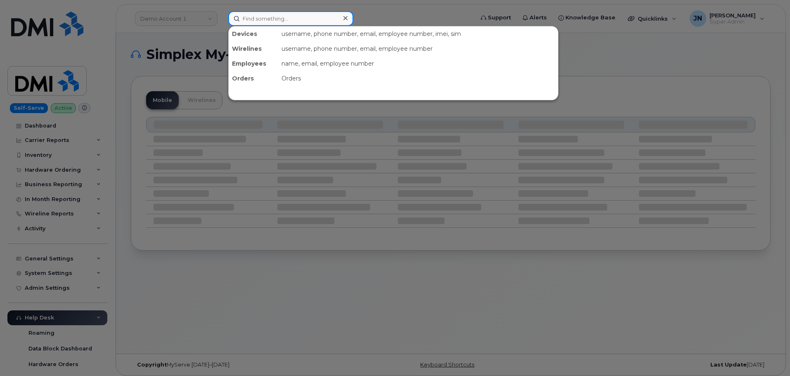
click at [282, 22] on input at bounding box center [290, 18] width 125 height 15
paste input "Tyreke Thomas"
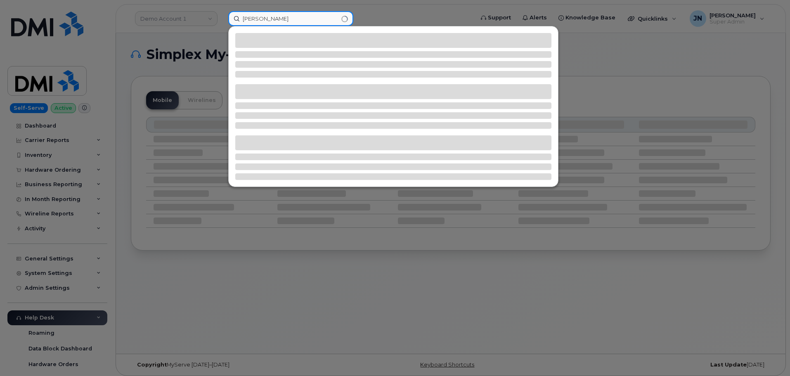
type input "Tyreke Thomas"
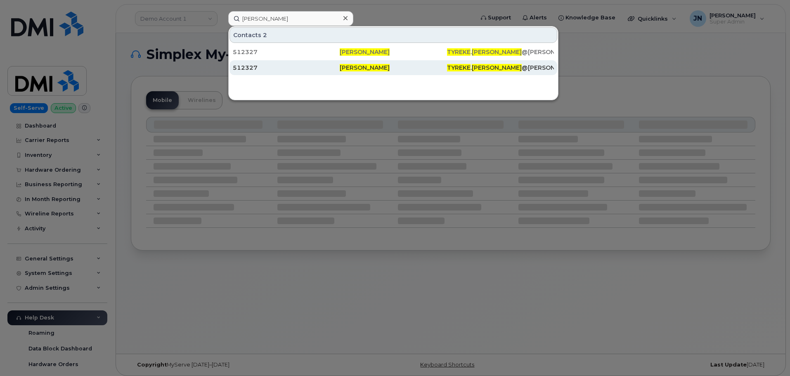
click at [355, 65] on span "Tyreke Thomas" at bounding box center [365, 67] width 50 height 7
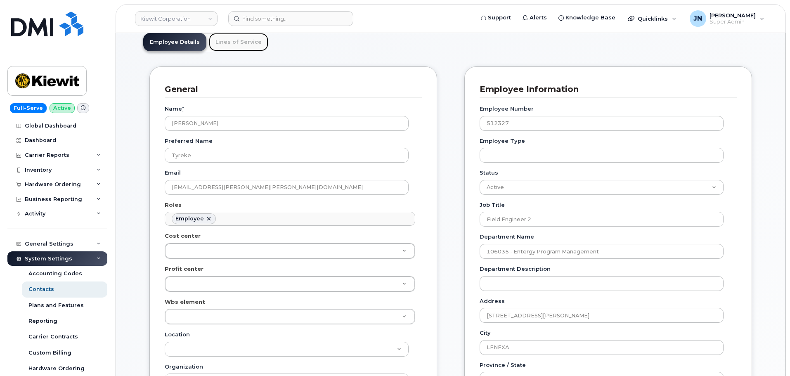
click at [241, 39] on link "Lines of Service" at bounding box center [238, 42] width 59 height 18
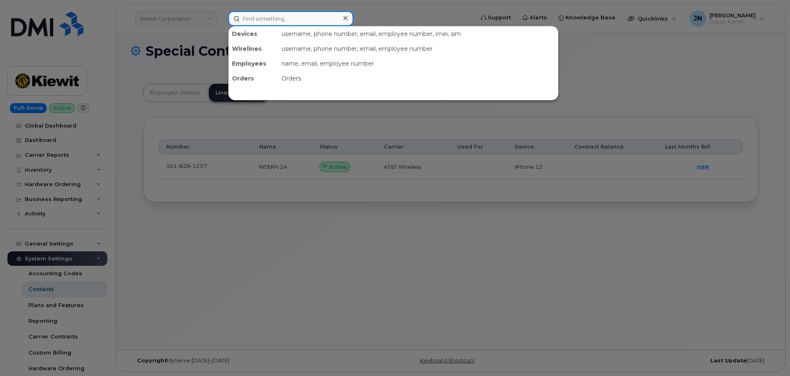
click at [268, 15] on input at bounding box center [290, 18] width 125 height 15
paste input "[PERSON_NAME]"
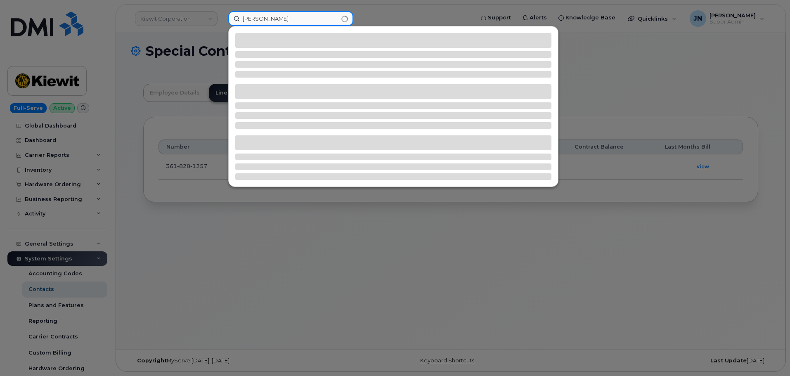
type input "[PERSON_NAME]"
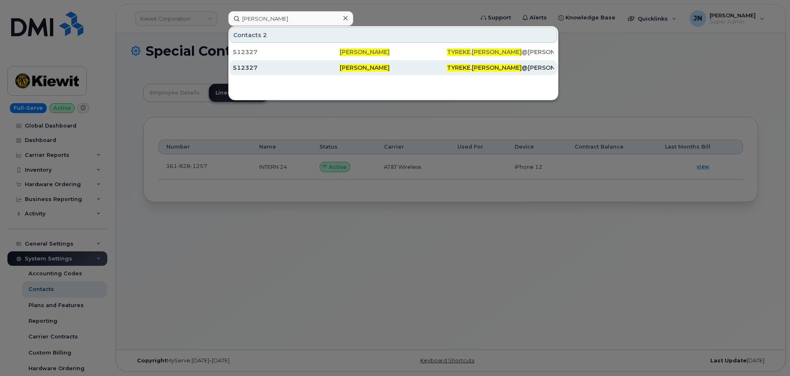
click at [353, 66] on span "Tyreke Thomas" at bounding box center [365, 67] width 50 height 7
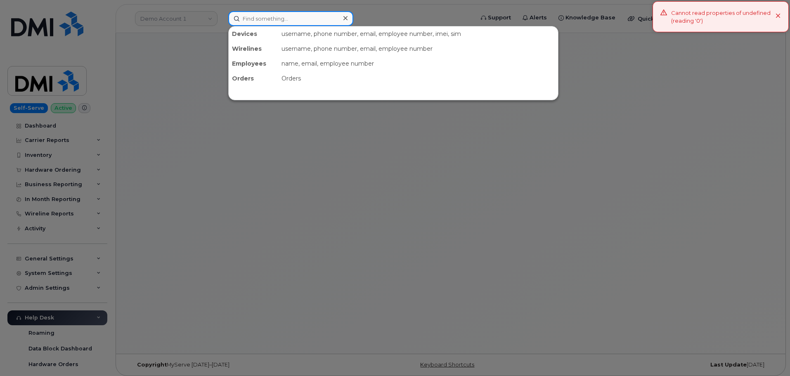
click at [305, 21] on input at bounding box center [290, 18] width 125 height 15
paste input "[PERSON_NAME]"
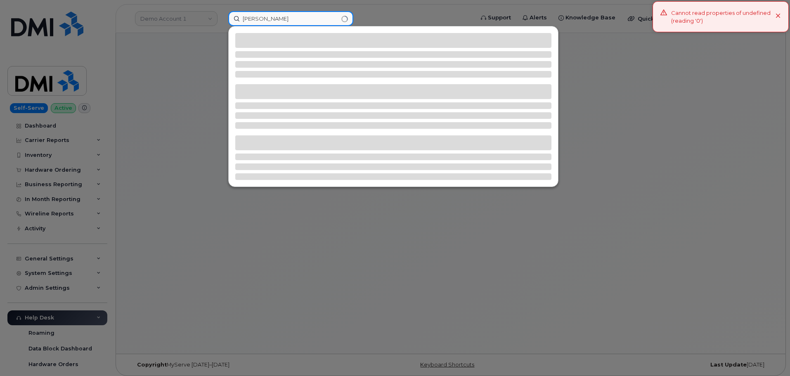
type input "[PERSON_NAME]"
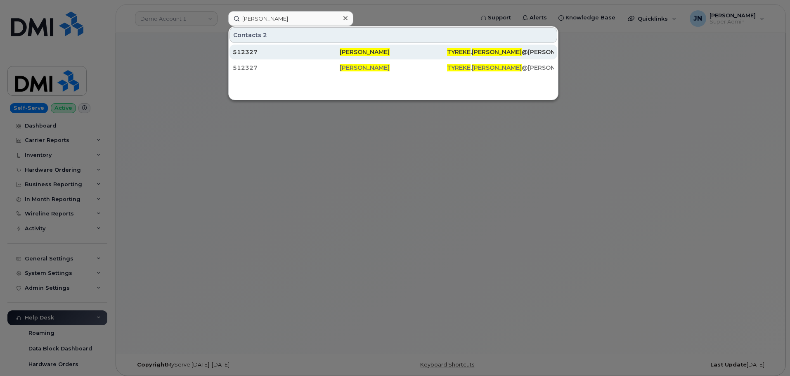
click at [369, 53] on span "[PERSON_NAME]" at bounding box center [365, 51] width 50 height 7
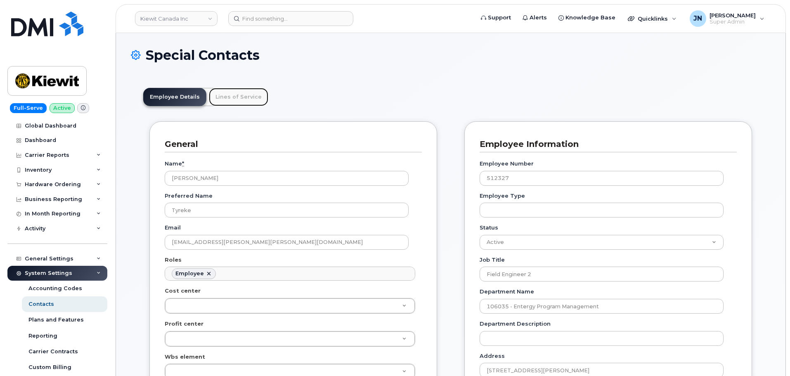
click at [245, 92] on link "Lines of Service" at bounding box center [238, 97] width 59 height 18
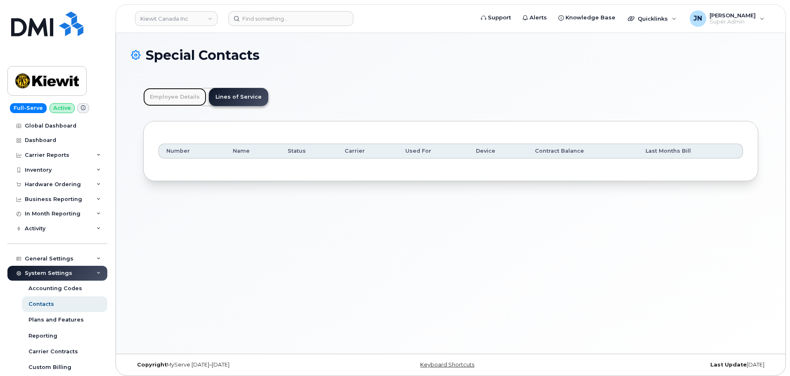
click at [182, 101] on link "Employee Details" at bounding box center [174, 97] width 63 height 18
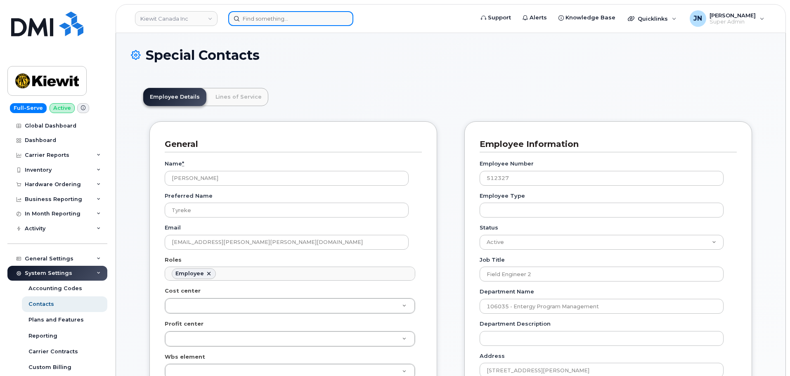
click at [279, 18] on input at bounding box center [290, 18] width 125 height 15
paste input "00512327"
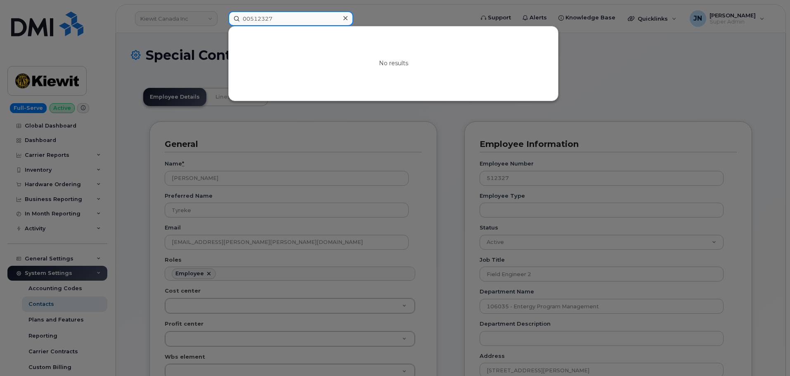
click at [258, 17] on input "00512327" at bounding box center [290, 18] width 125 height 15
paste input "[PERSON_NAME]"
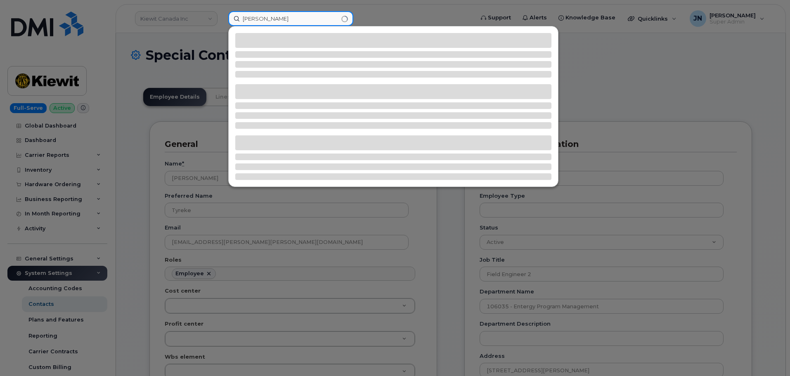
type input "[PERSON_NAME]"
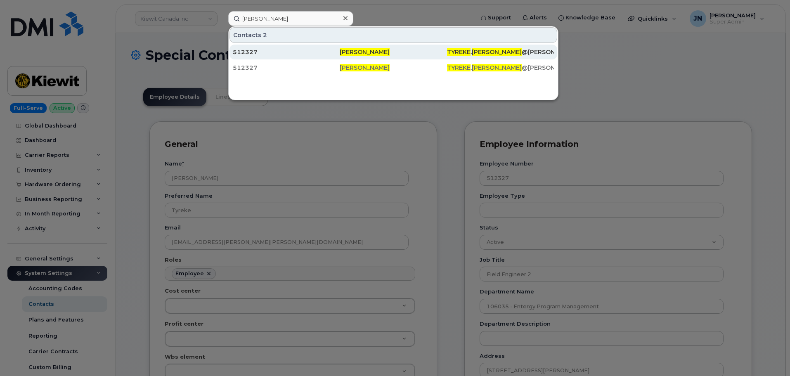
click at [341, 51] on span "[PERSON_NAME]" at bounding box center [365, 51] width 50 height 7
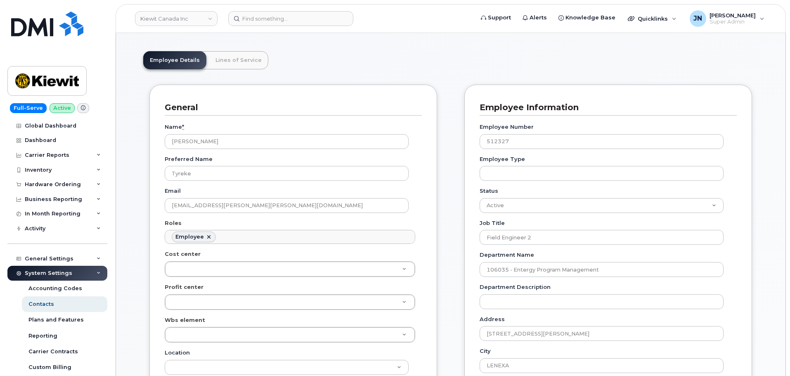
scroll to position [55, 0]
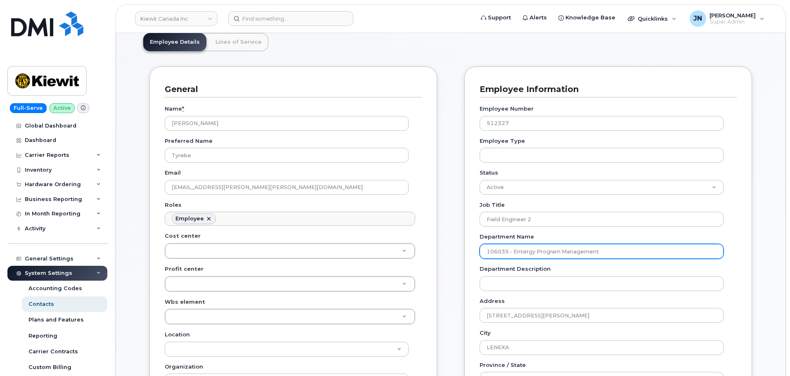
click at [623, 254] on input "106035 - Entergy Program Management" at bounding box center [602, 251] width 244 height 15
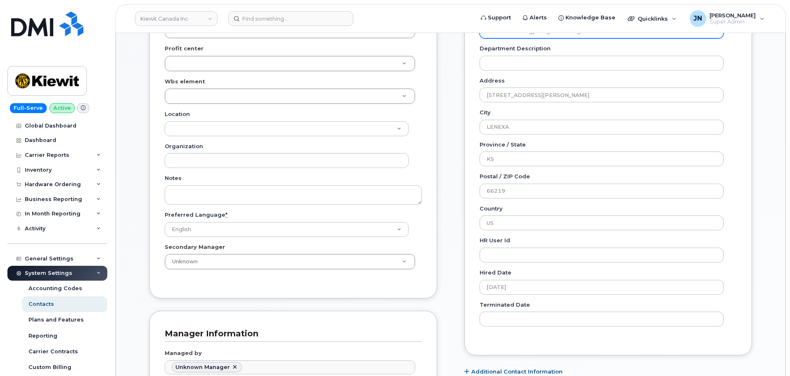
scroll to position [165, 0]
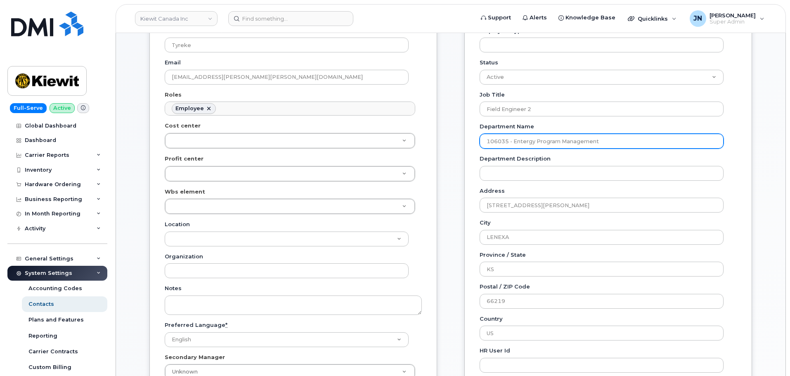
click at [507, 140] on input "106035 - Entergy Program Management" at bounding box center [602, 141] width 244 height 15
click at [508, 140] on input "106035 - Entergy Program Management" at bounding box center [602, 141] width 244 height 15
paste input "220.2112"
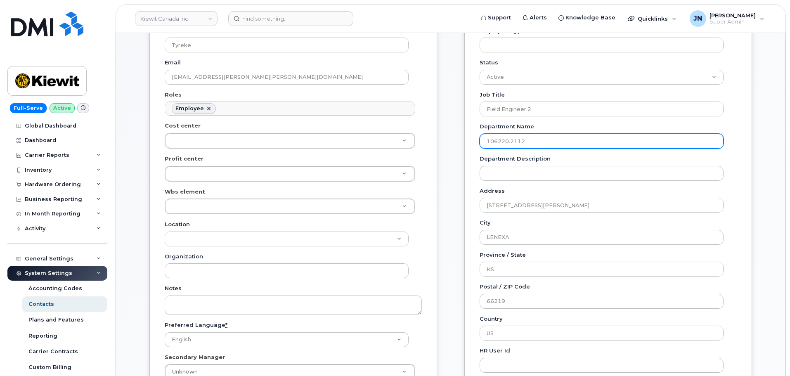
type input "106035 - Entergy Program Management"
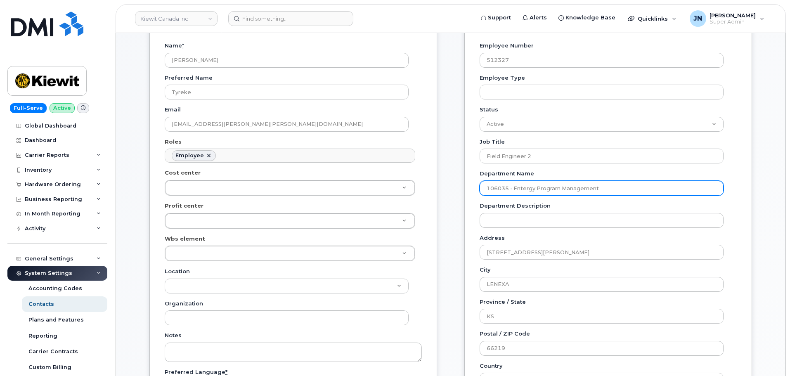
scroll to position [0, 0]
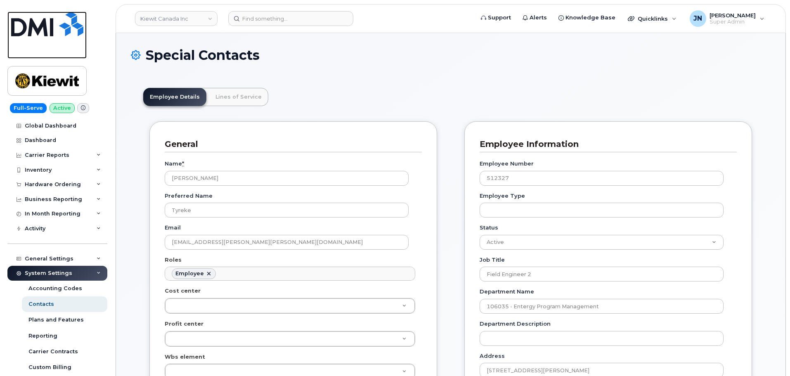
drag, startPoint x: 55, startPoint y: 25, endPoint x: 109, endPoint y: 34, distance: 54.8
click at [56, 25] on img at bounding box center [47, 24] width 72 height 25
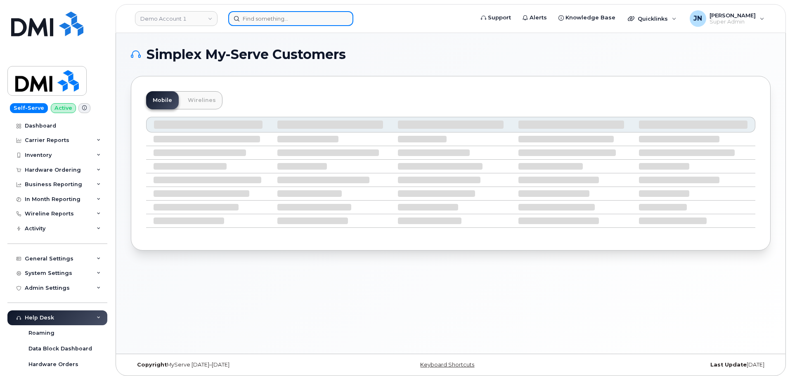
click at [302, 20] on input at bounding box center [290, 18] width 125 height 15
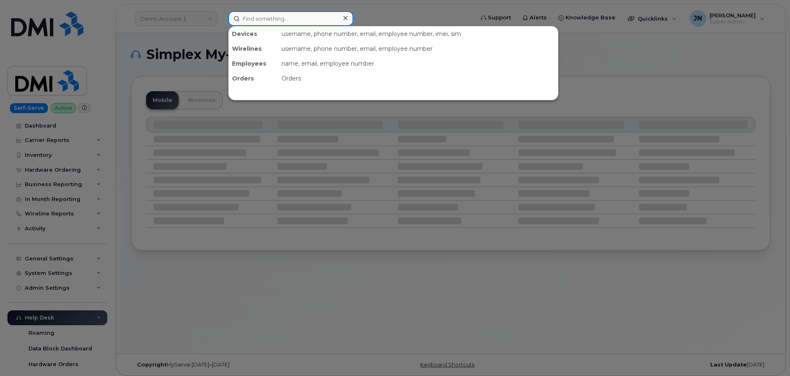
paste input "[PERSON_NAME]"
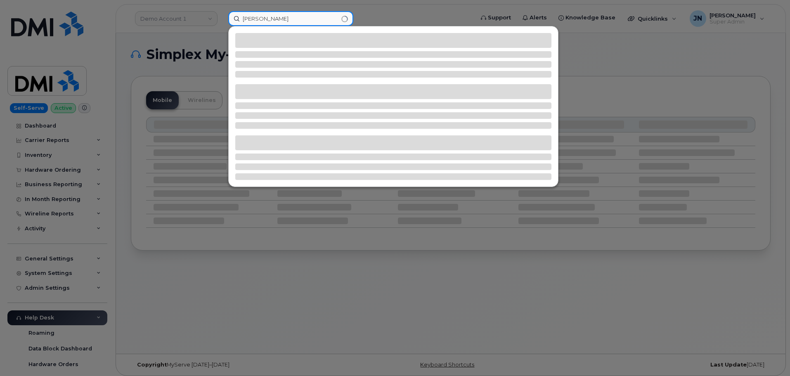
type input "[PERSON_NAME]"
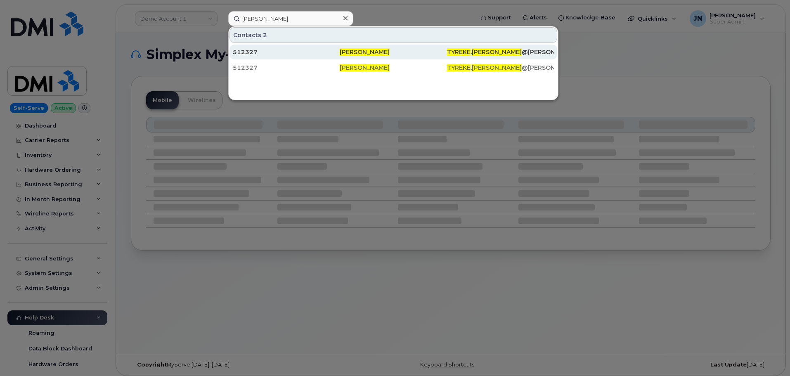
click at [349, 54] on span "[PERSON_NAME]" at bounding box center [365, 51] width 50 height 7
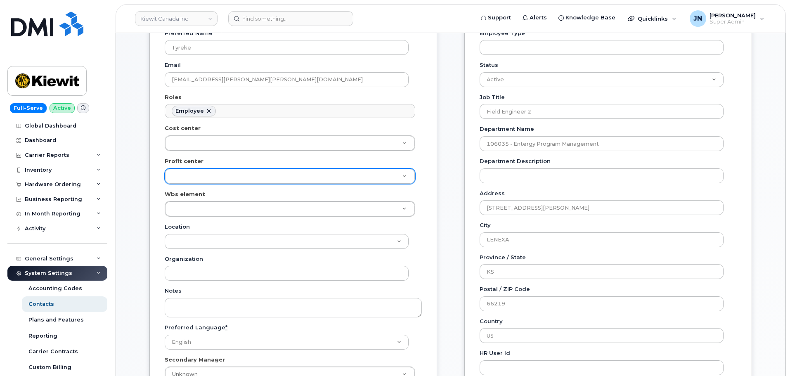
scroll to position [165, 0]
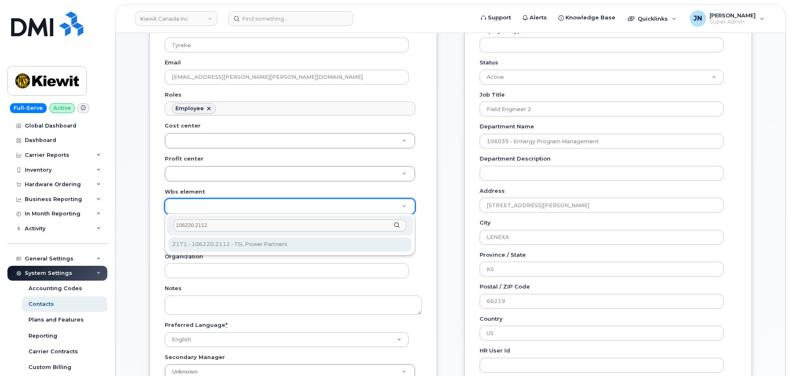
type input "106220.2112"
type input "33911322"
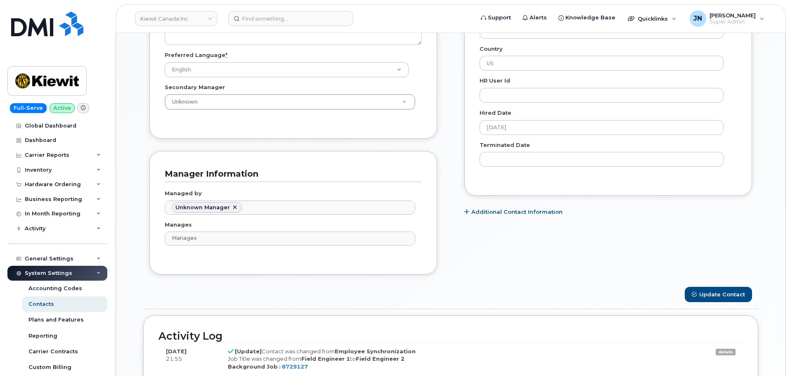
scroll to position [441, 0]
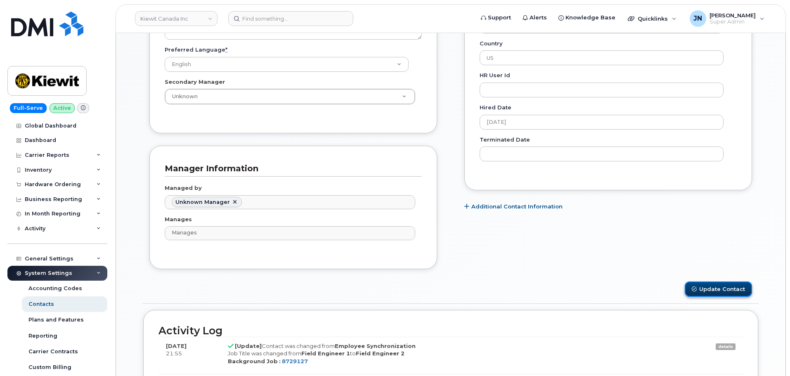
click at [733, 287] on button "Update Contact" at bounding box center [718, 289] width 67 height 15
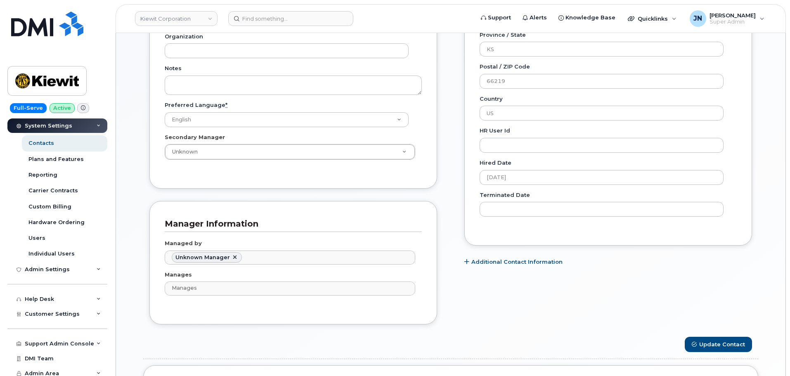
scroll to position [150, 0]
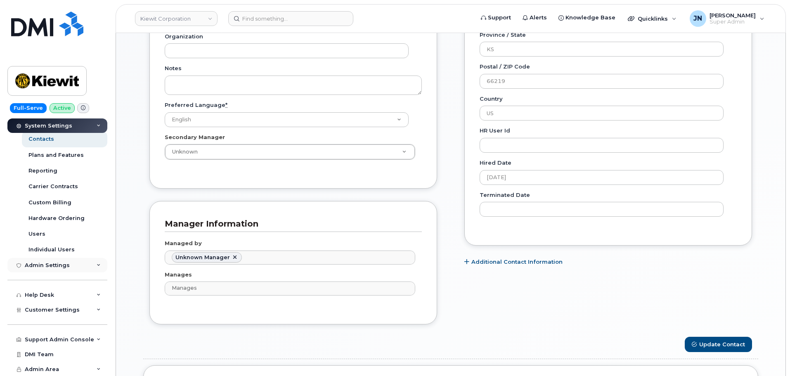
click at [90, 265] on div "Admin Settings" at bounding box center [57, 265] width 100 height 15
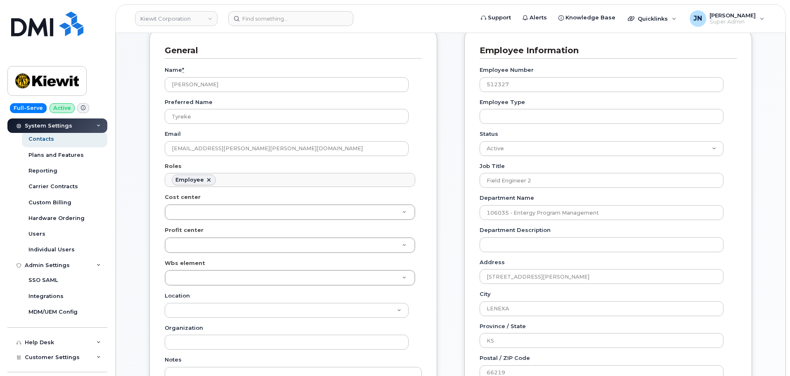
scroll to position [110, 0]
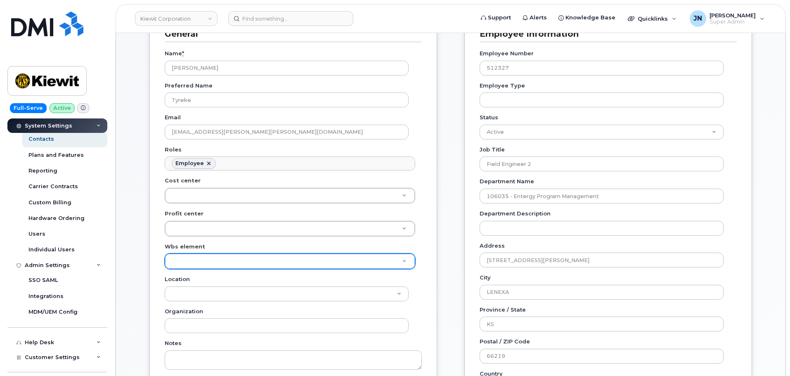
paste input "106220.2112"
type input "106220.2112"
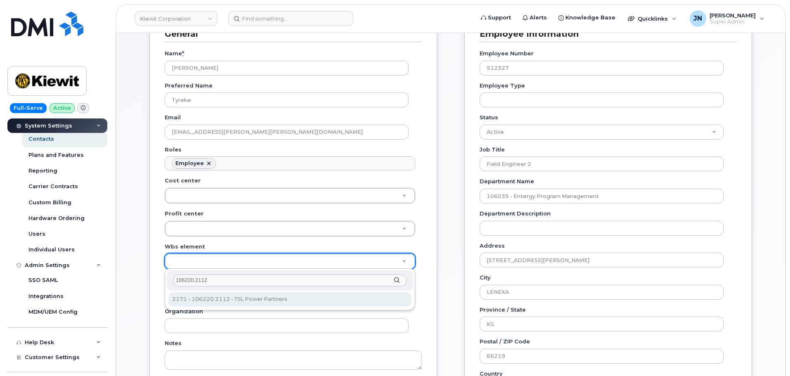
type input "106220.2112"
type input "33915203"
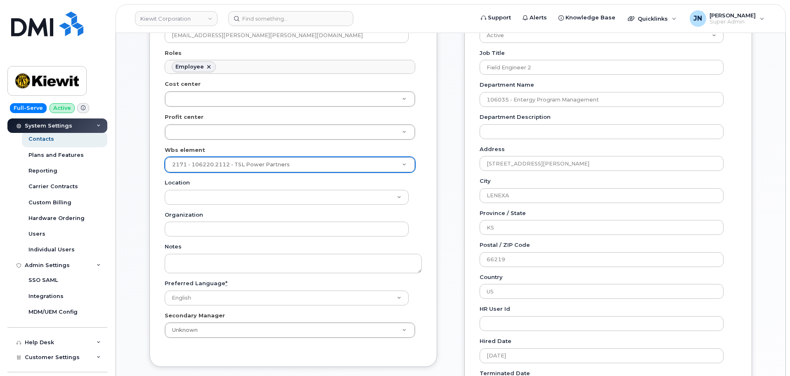
scroll to position [385, 0]
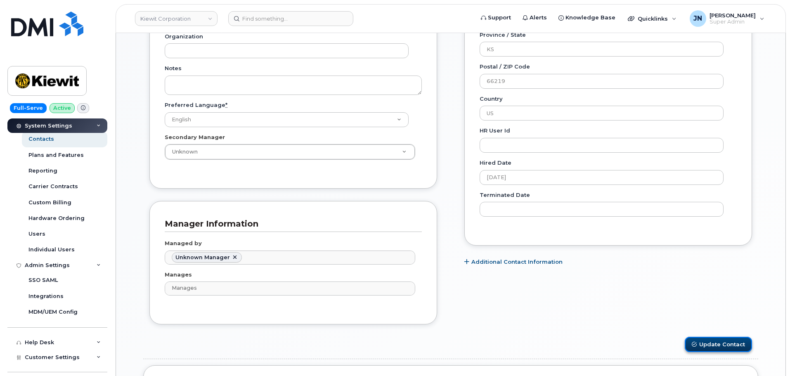
click at [718, 341] on button "Update Contact" at bounding box center [718, 344] width 67 height 15
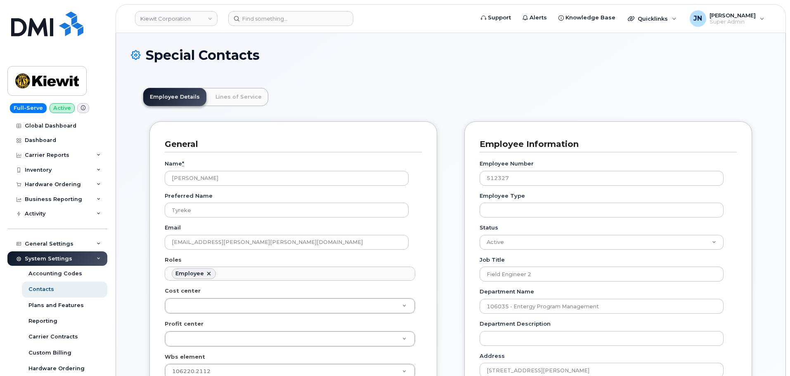
scroll to position [24, 0]
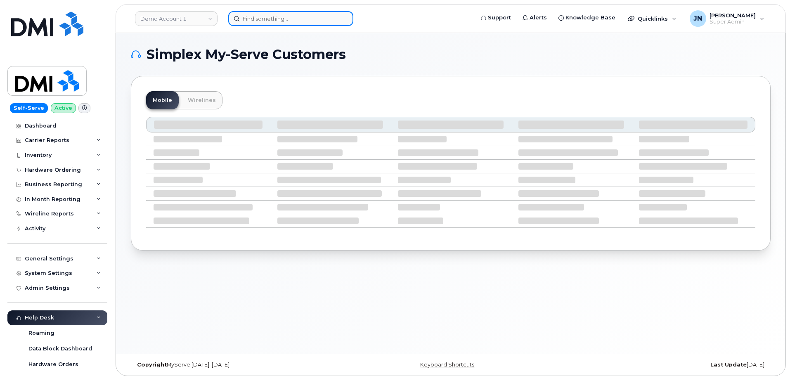
paste input "[PHONE_NUMBER]"
click at [306, 19] on input at bounding box center [290, 18] width 125 height 15
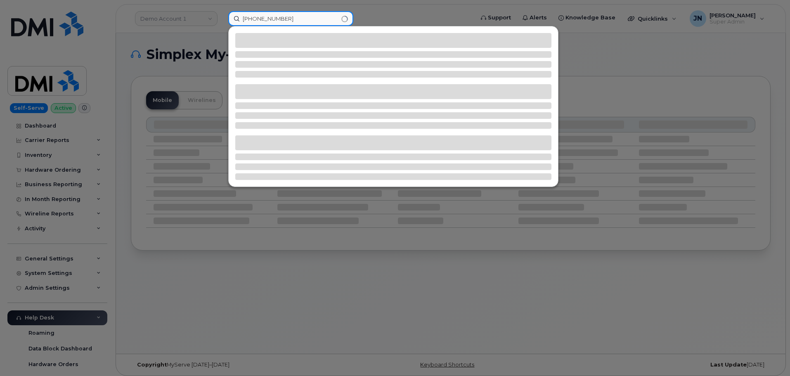
type input "[PHONE_NUMBER]"
